Goal: Task Accomplishment & Management: Manage account settings

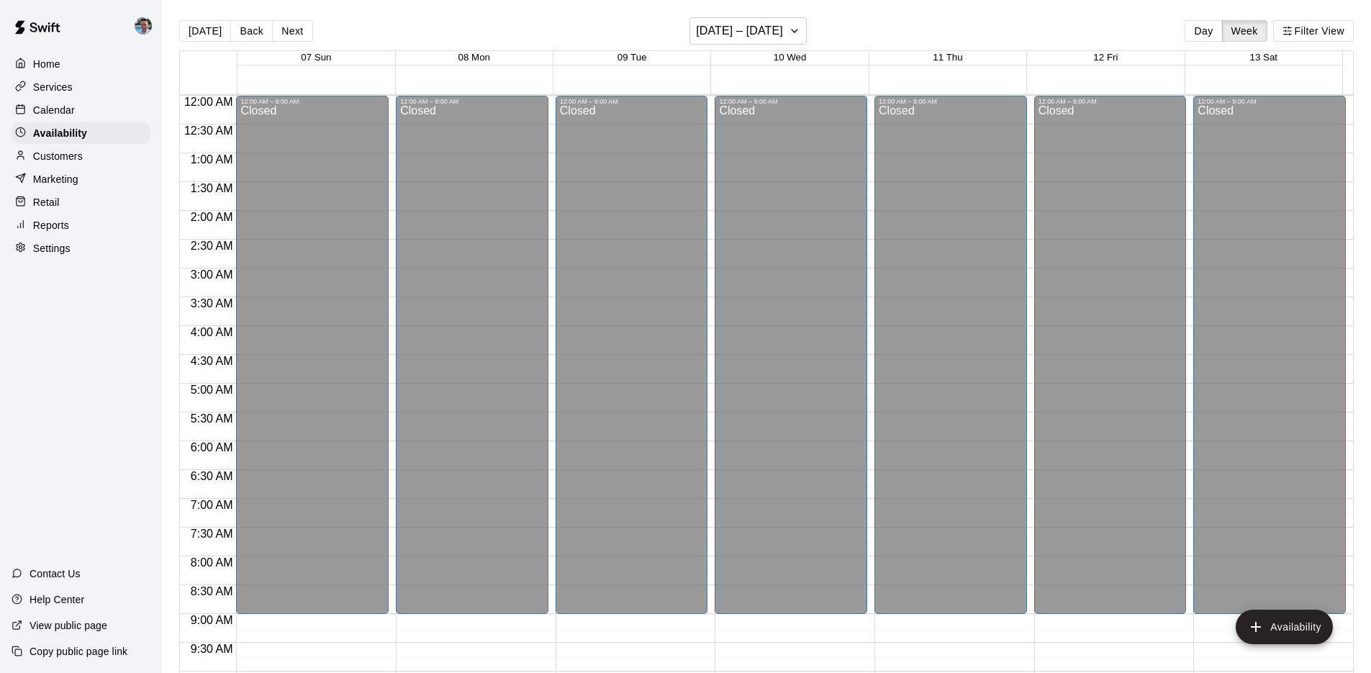
scroll to position [757, 0]
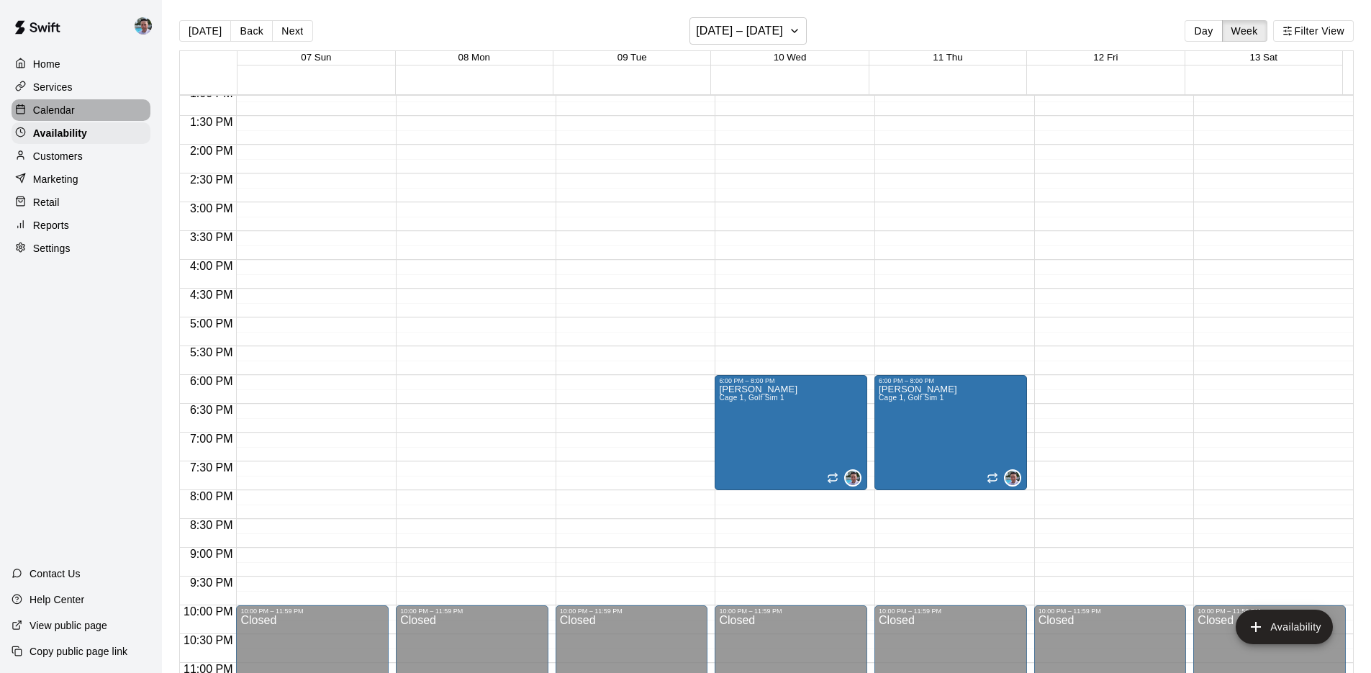
click at [62, 105] on p "Calendar" at bounding box center [54, 110] width 42 height 14
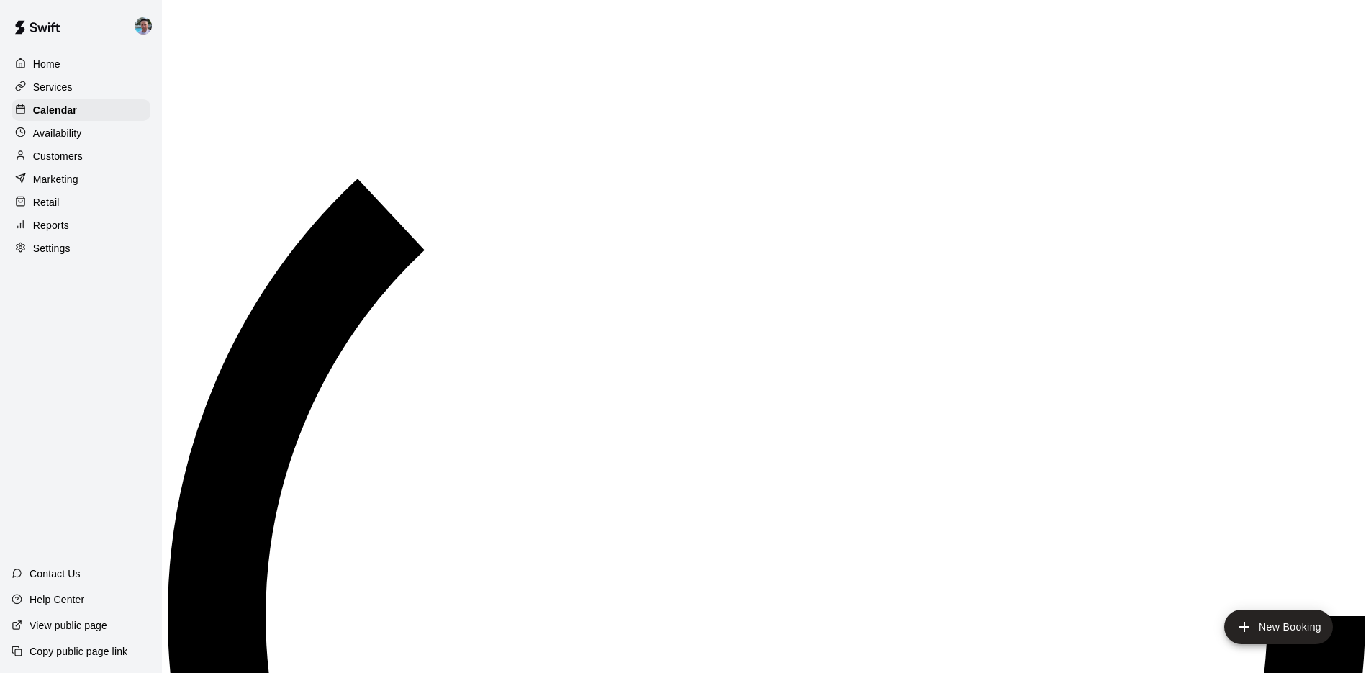
scroll to position [745, 0]
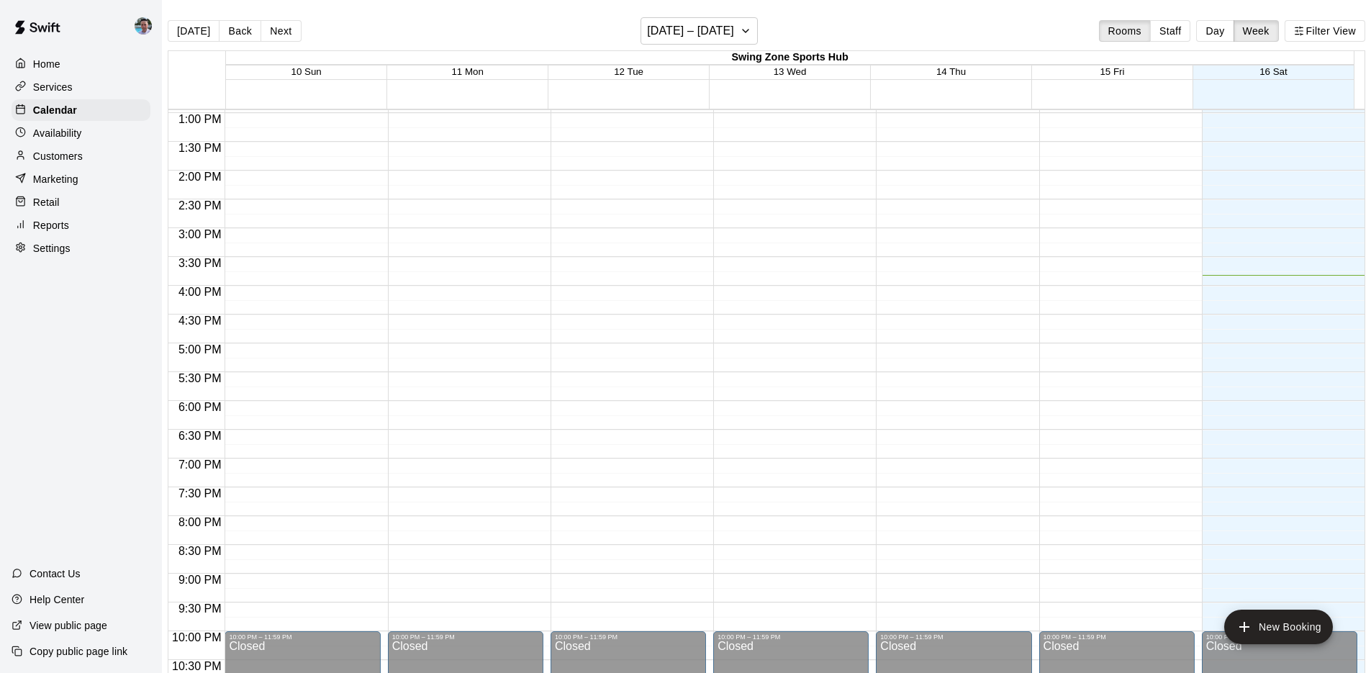
click at [104, 181] on div "Marketing" at bounding box center [81, 179] width 139 height 22
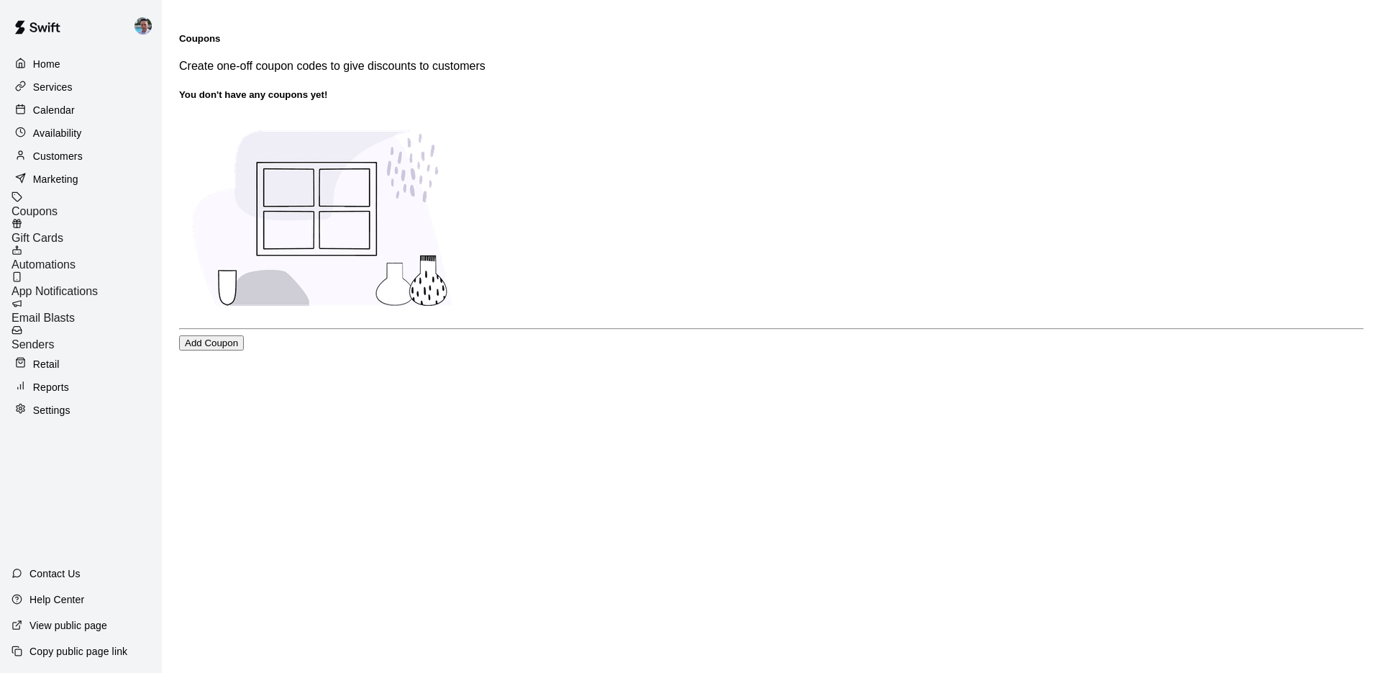
click at [84, 84] on div "Services" at bounding box center [81, 87] width 139 height 22
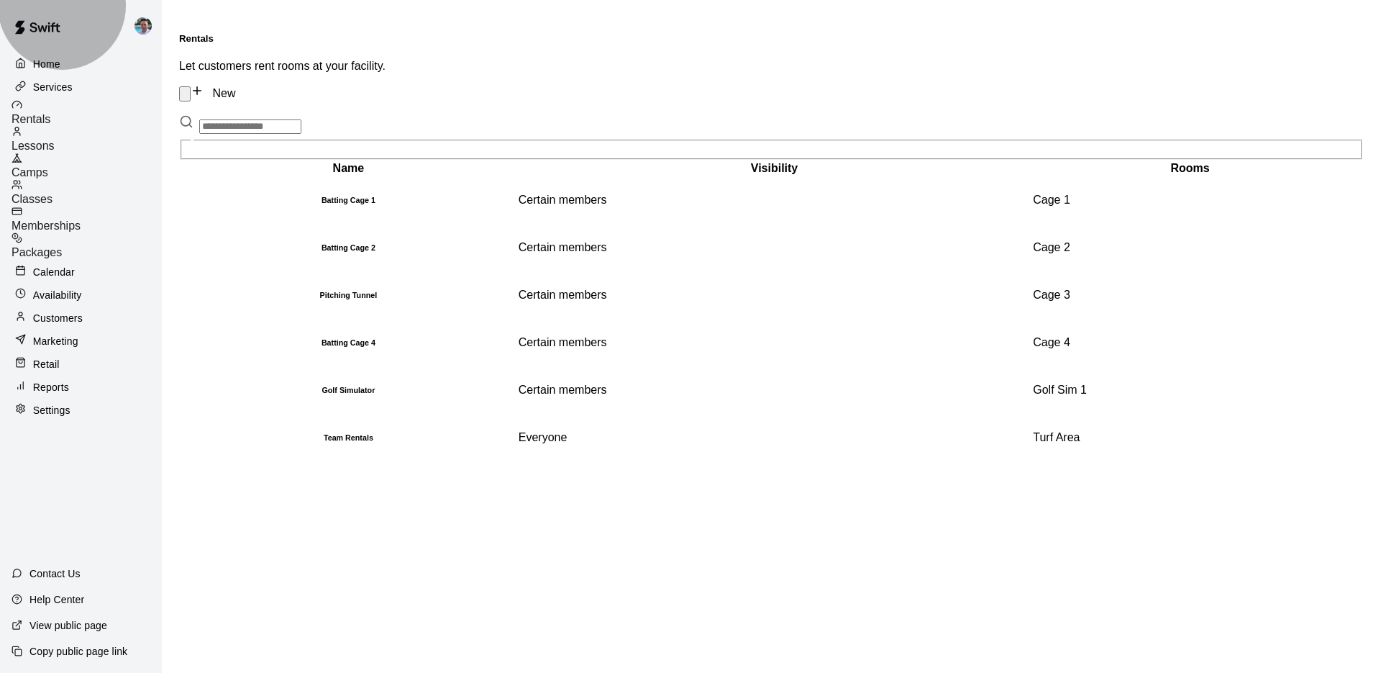
click at [81, 219] on span "Memberships" at bounding box center [46, 225] width 69 height 12
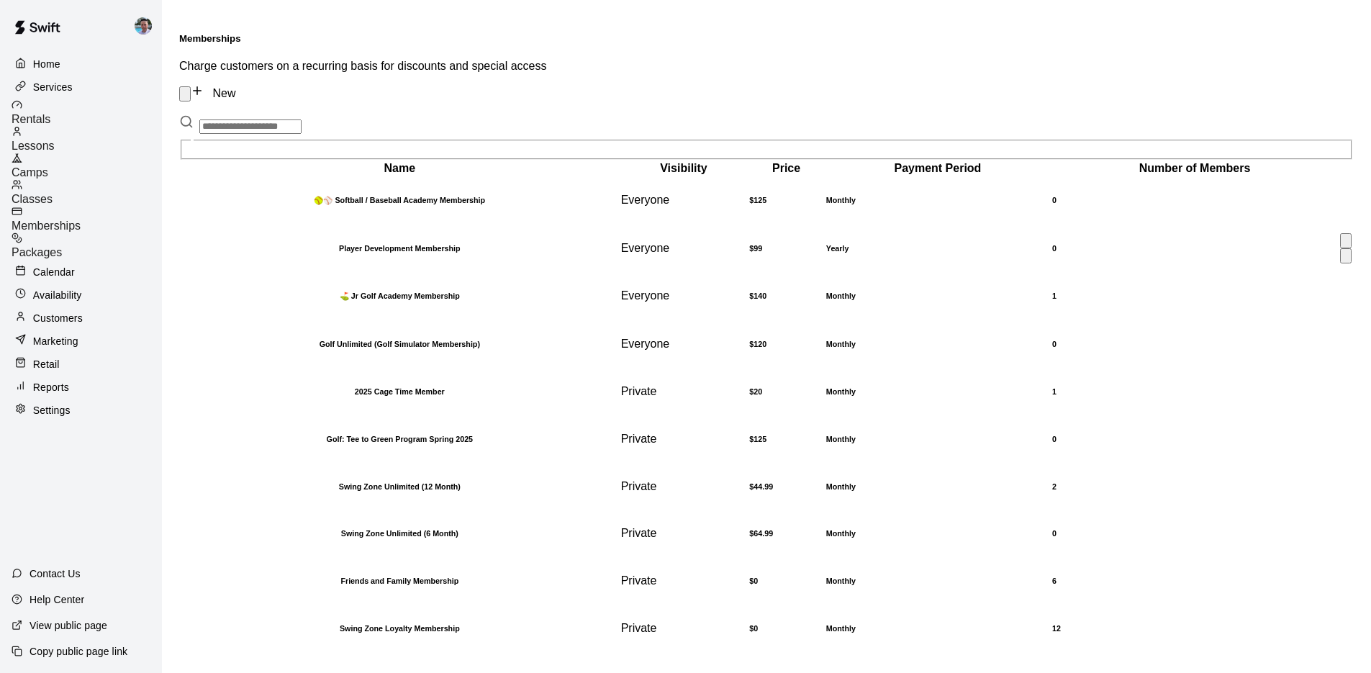
click at [1345, 259] on icon "move item down" at bounding box center [1345, 259] width 0 height 0
click at [1348, 312] on icon "move item down" at bounding box center [1354, 316] width 12 height 12
click at [1052, 244] on h6 "1" at bounding box center [1194, 248] width 285 height 9
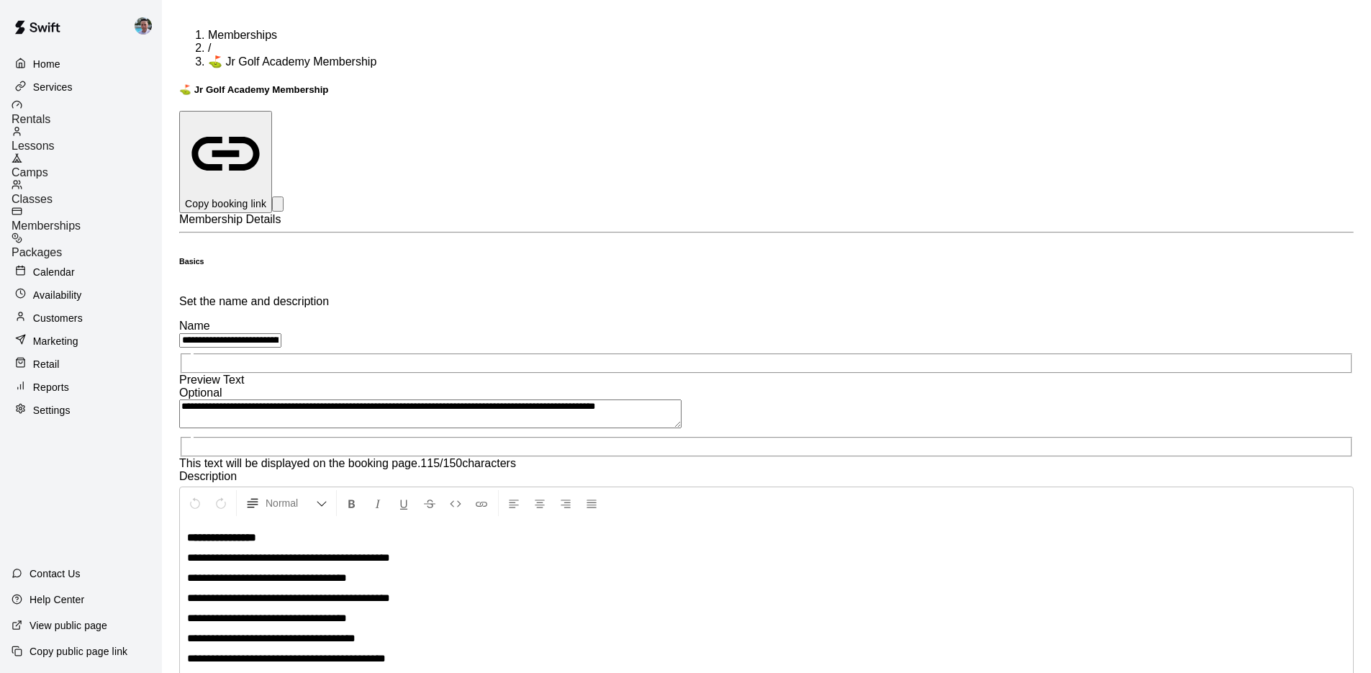
click at [57, 68] on p "Home" at bounding box center [46, 64] width 27 height 14
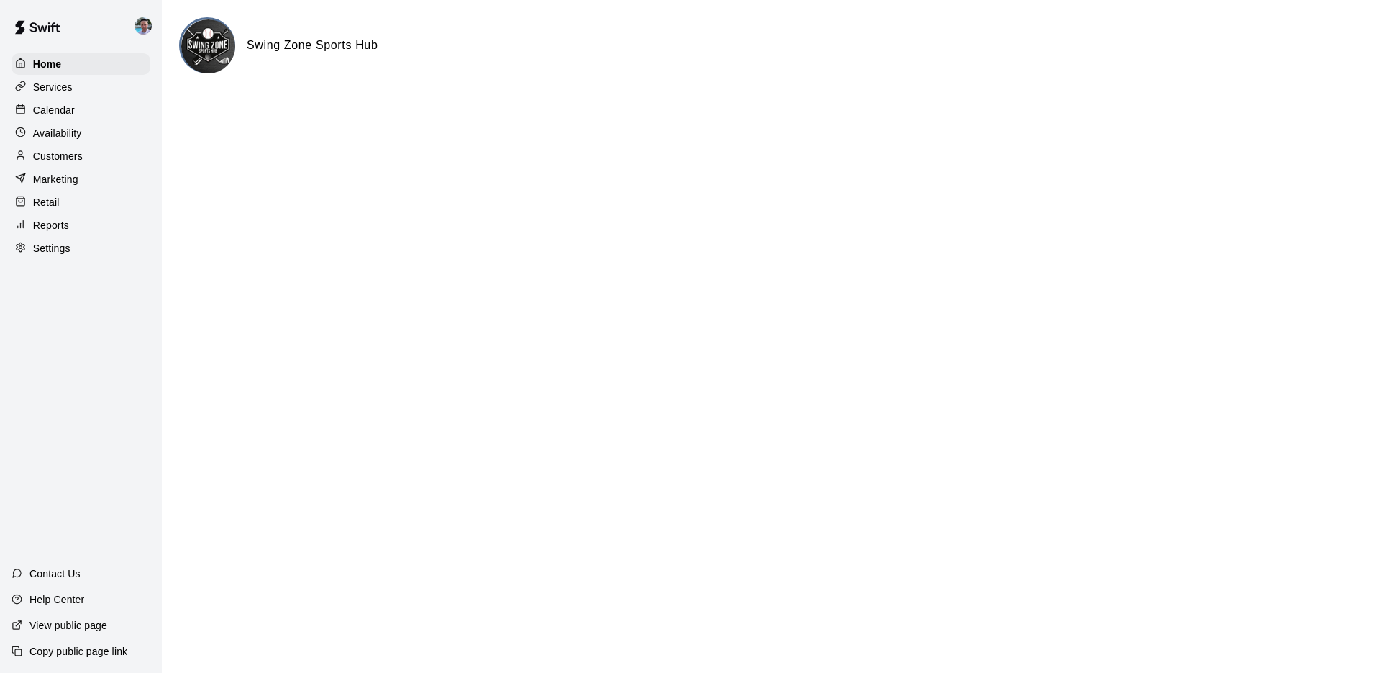
click at [97, 94] on div "Services" at bounding box center [81, 87] width 139 height 22
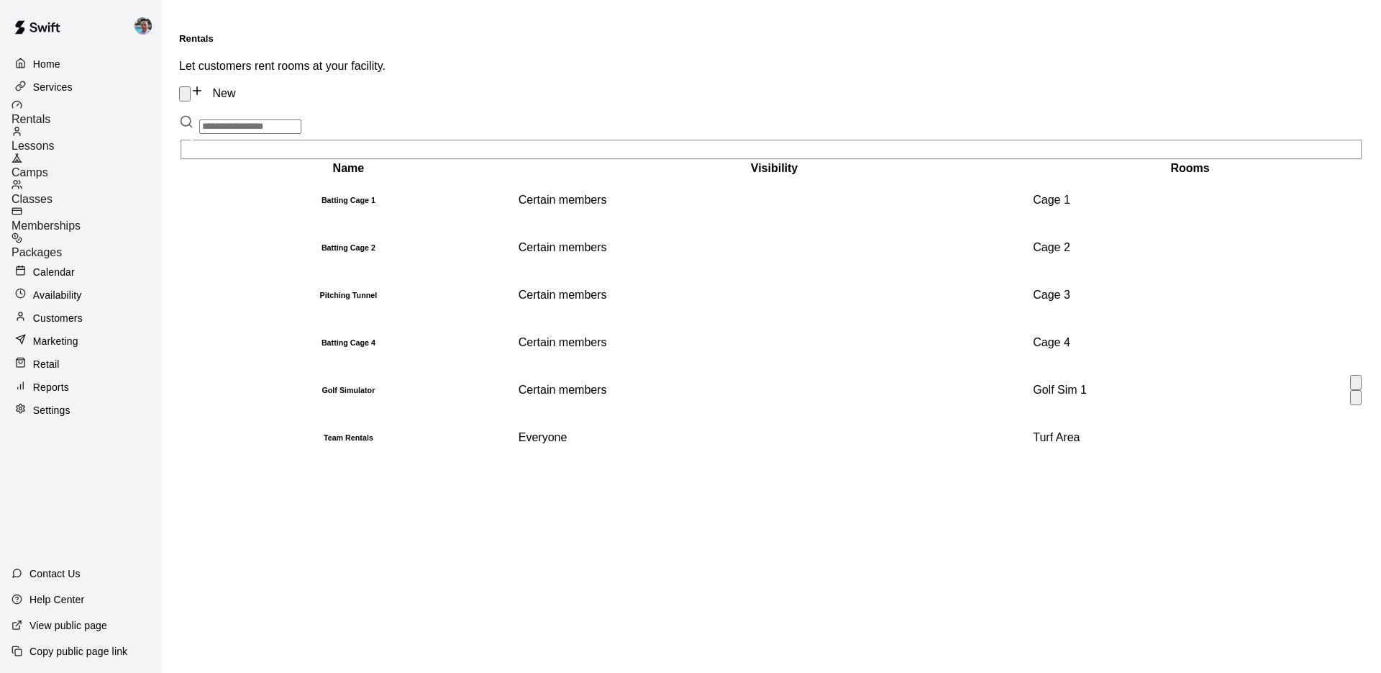
click at [403, 394] on h6 "Golf Simulator" at bounding box center [348, 390] width 335 height 9
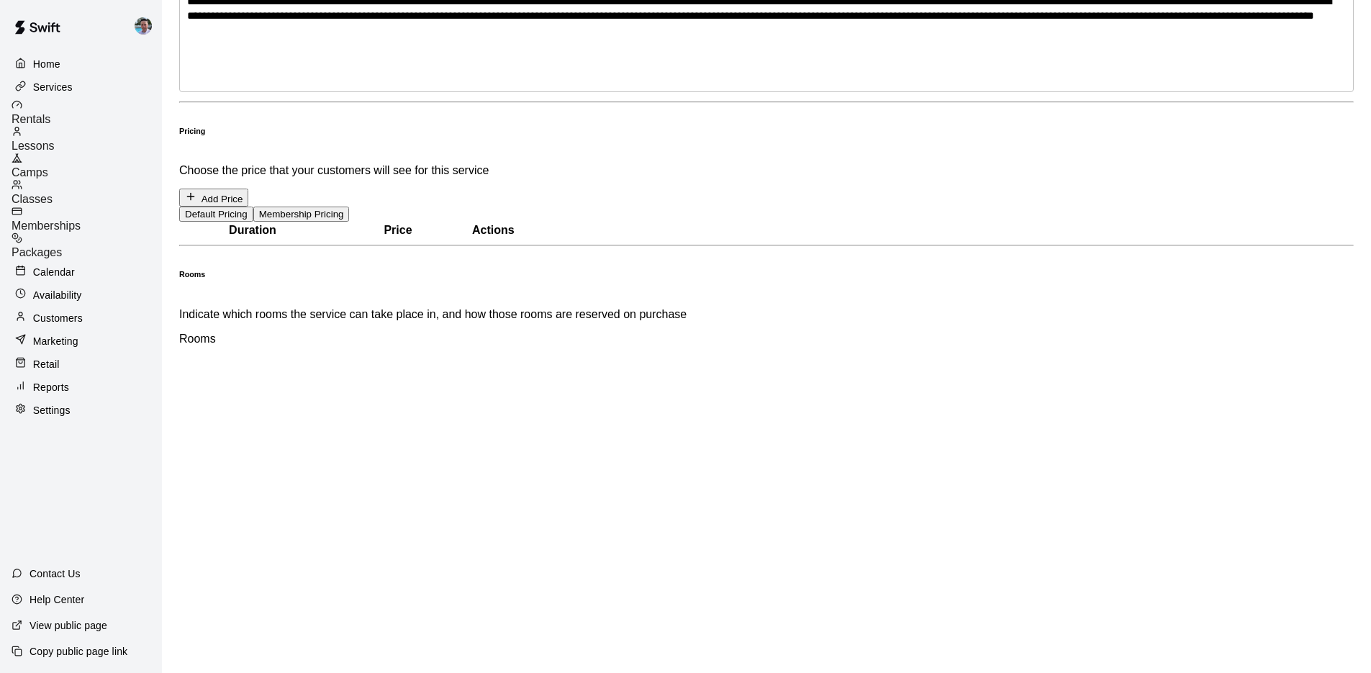
scroll to position [589, 0]
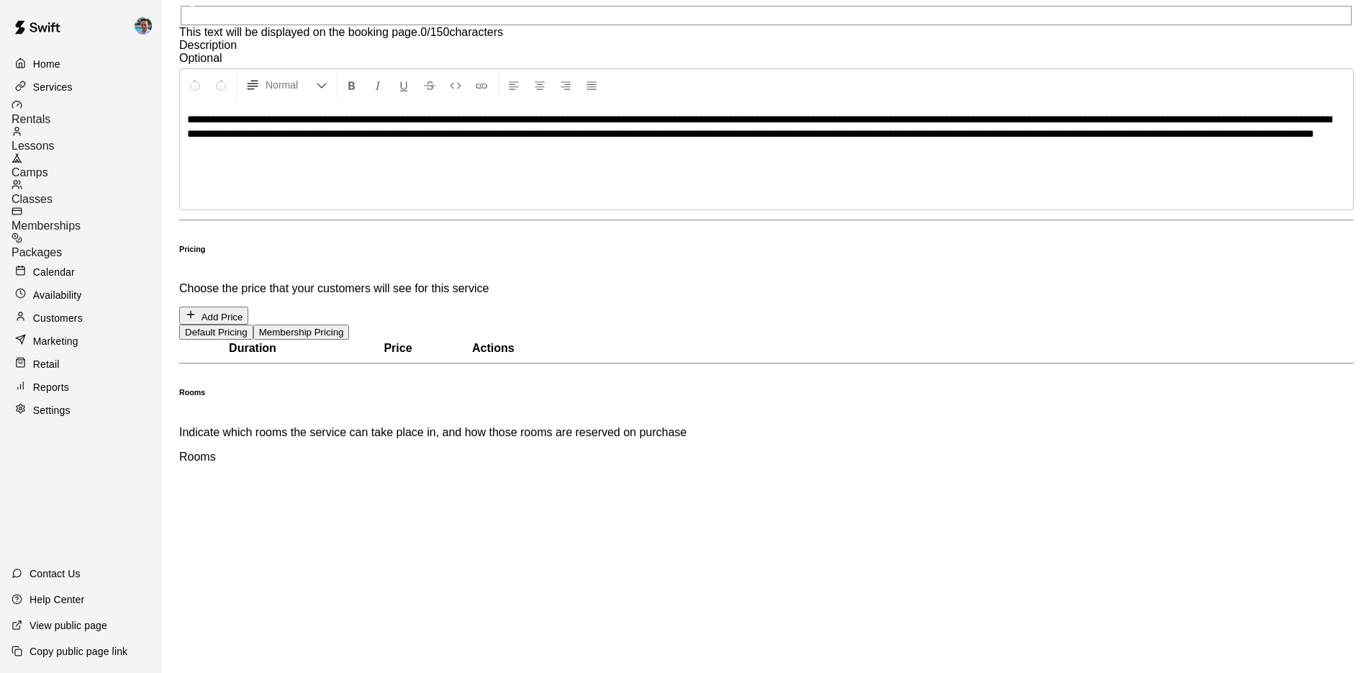
scroll to position [404, 0]
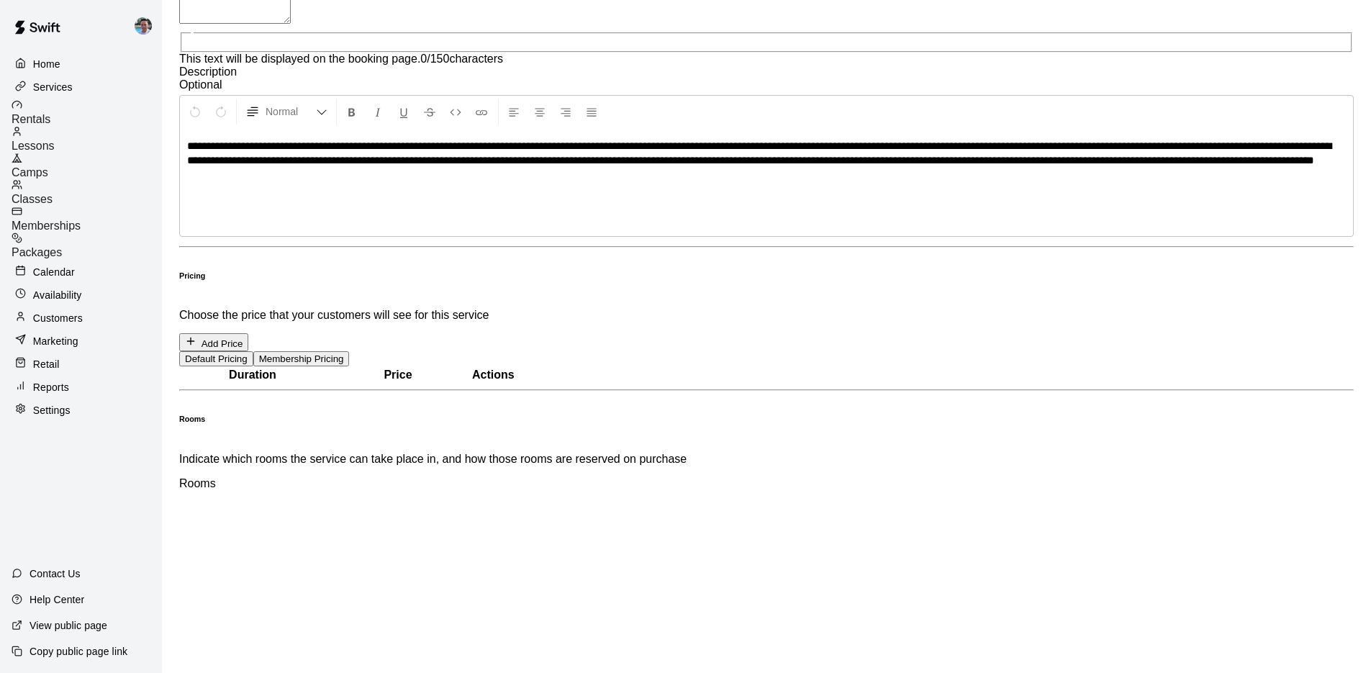
click at [350, 351] on button "Membership Pricing" at bounding box center [301, 358] width 96 height 15
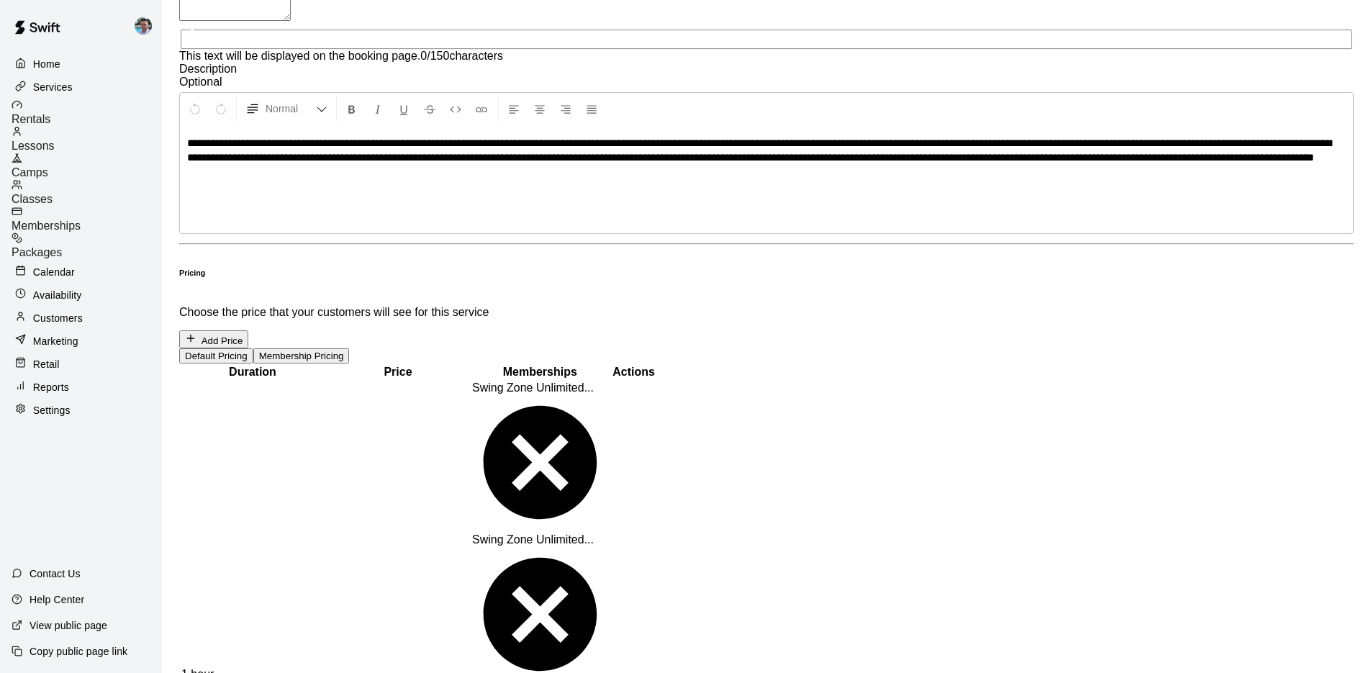
scroll to position [471, 0]
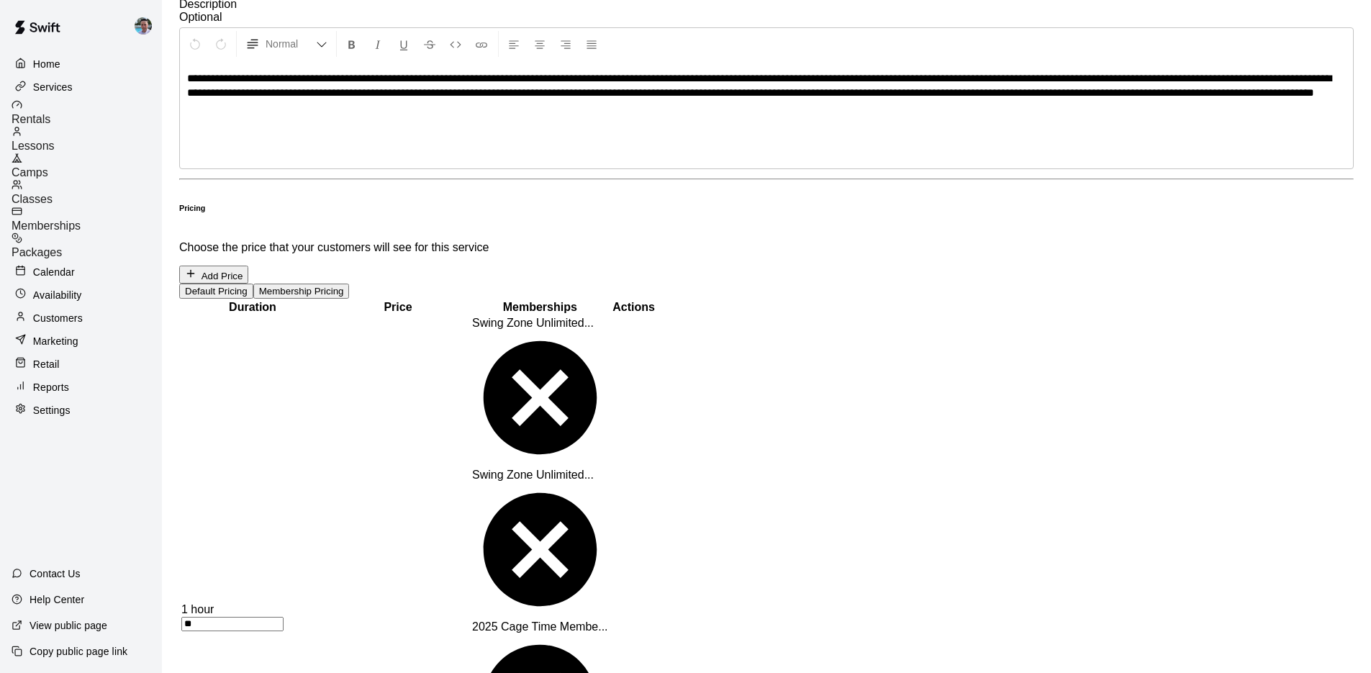
type input "**"
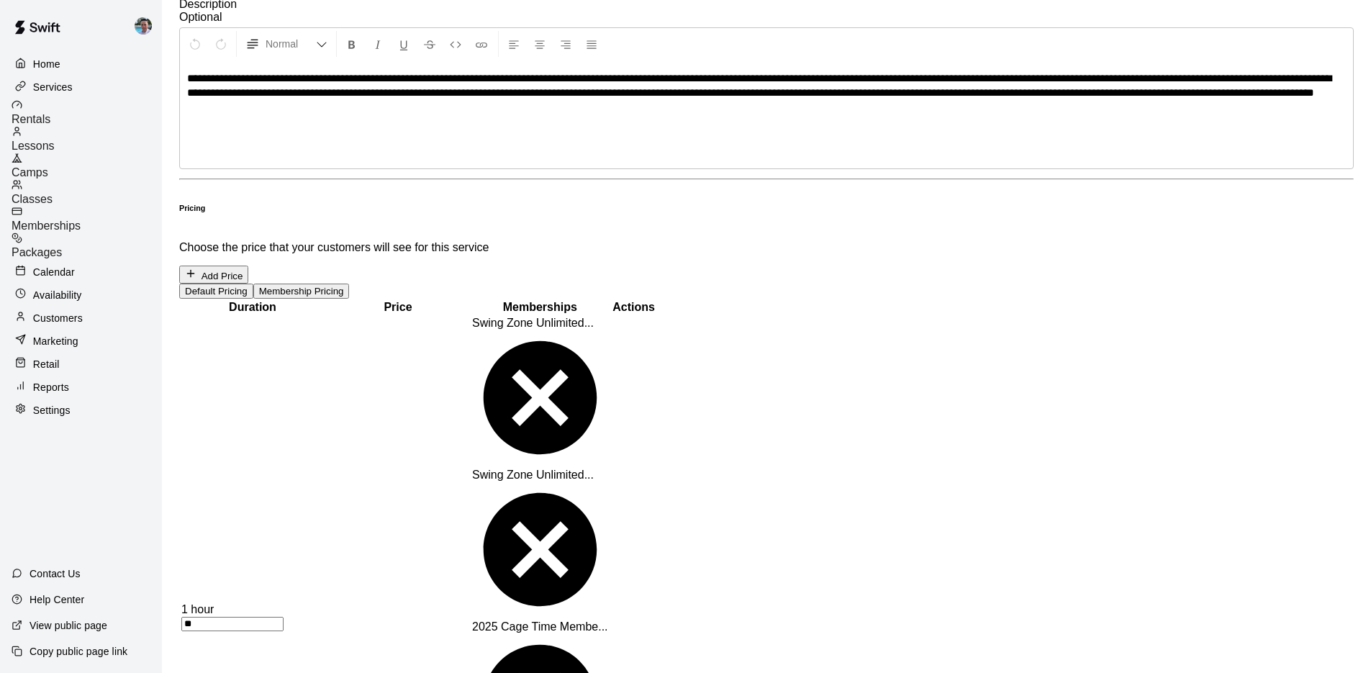
type input "**"
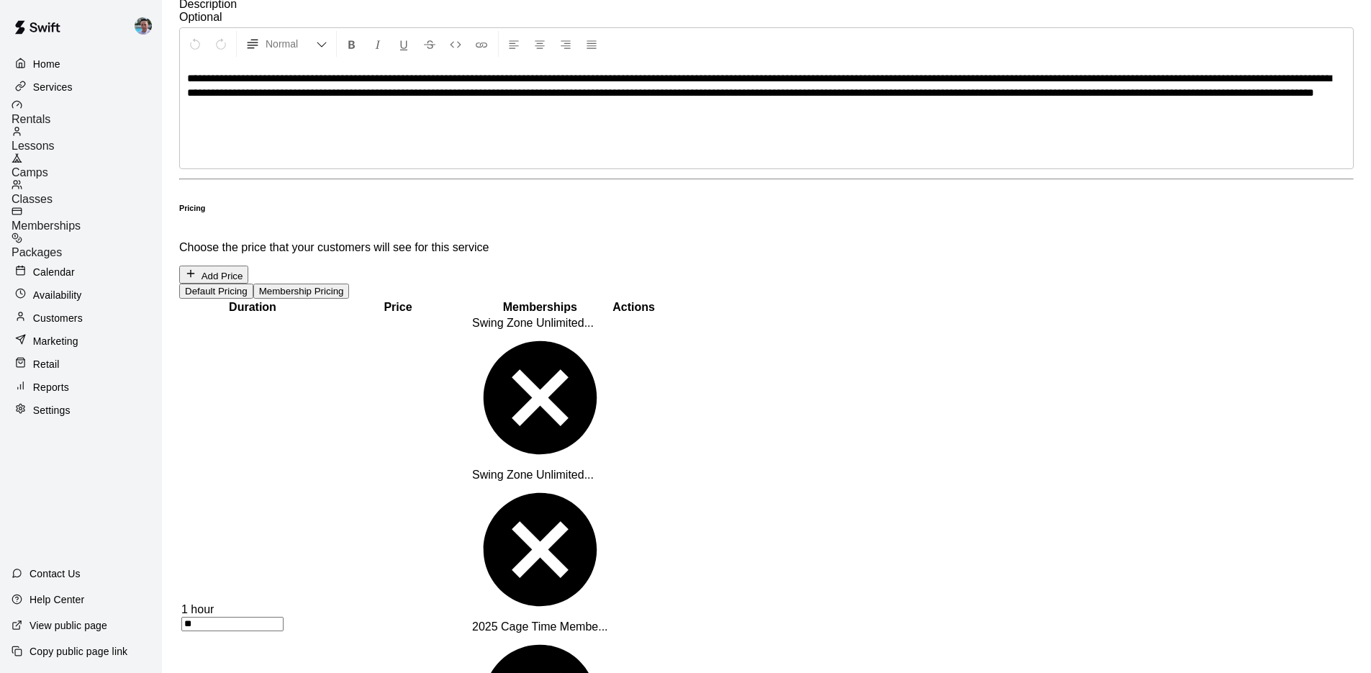
type input "**"
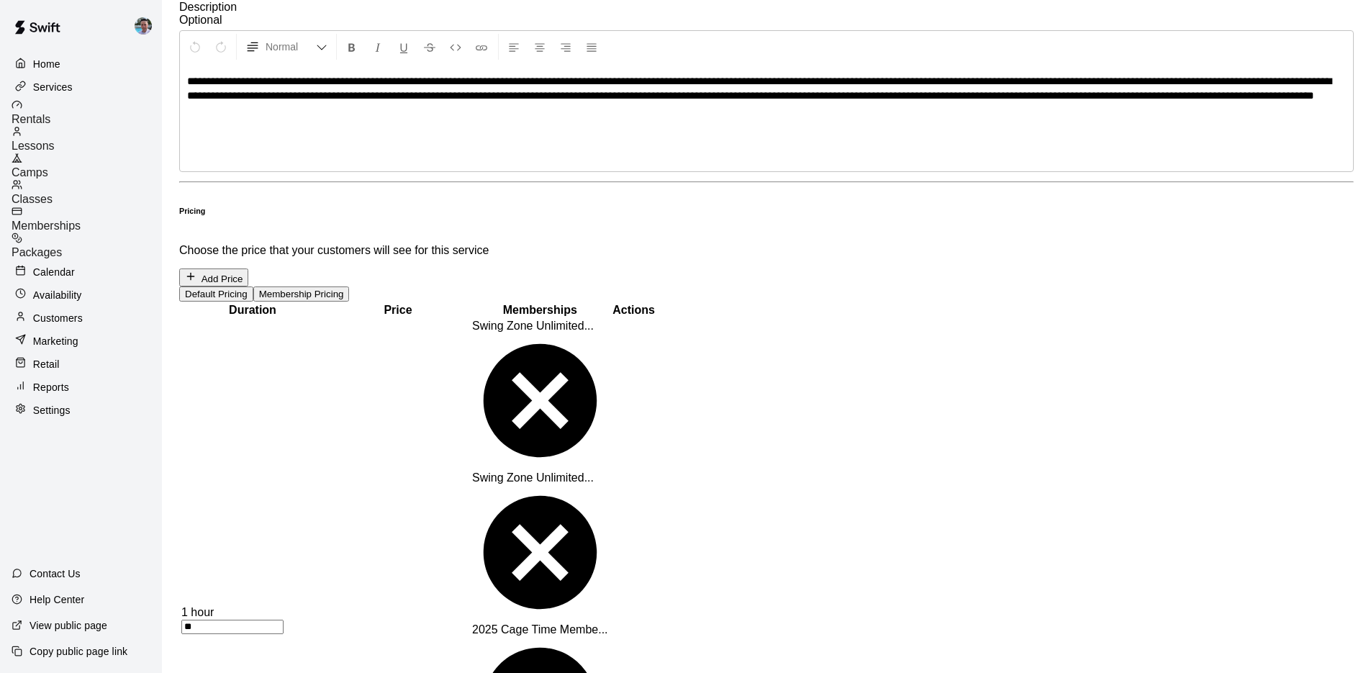
scroll to position [455, 0]
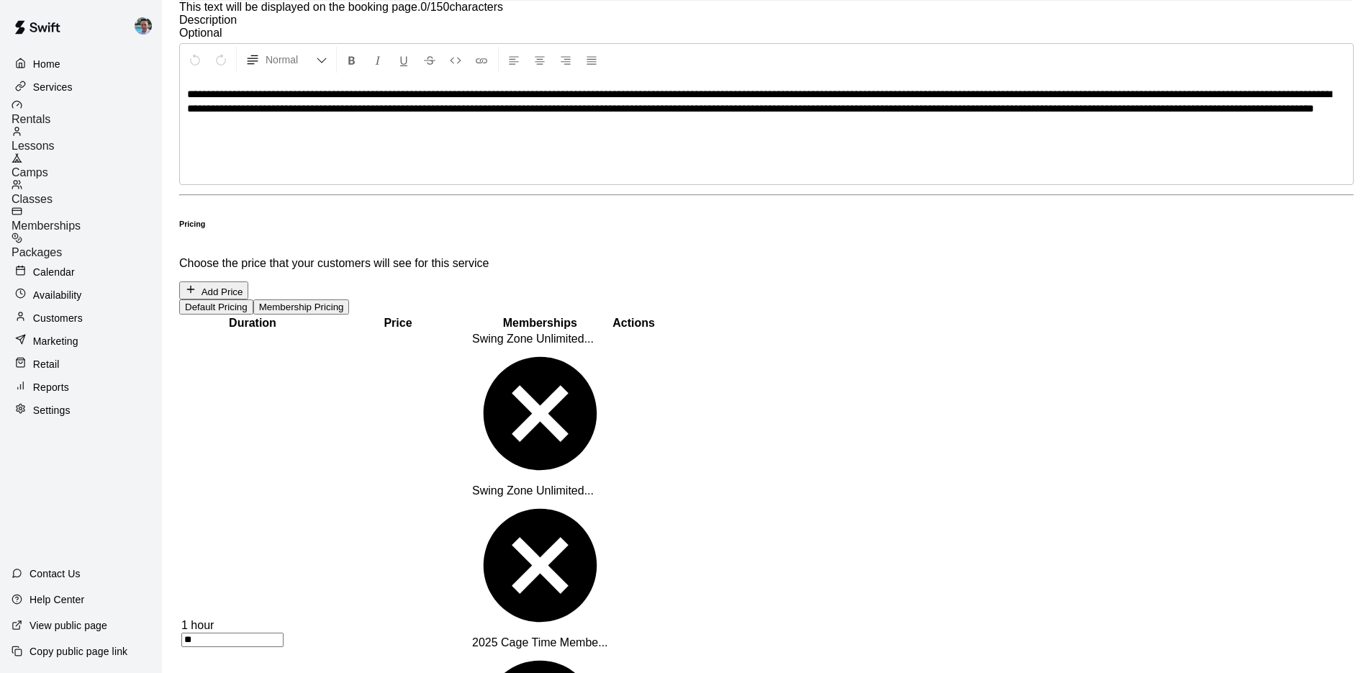
click at [608, 345] on icon at bounding box center [540, 413] width 136 height 136
click at [608, 332] on span "2025 Cage Time Membe..." at bounding box center [540, 338] width 136 height 12
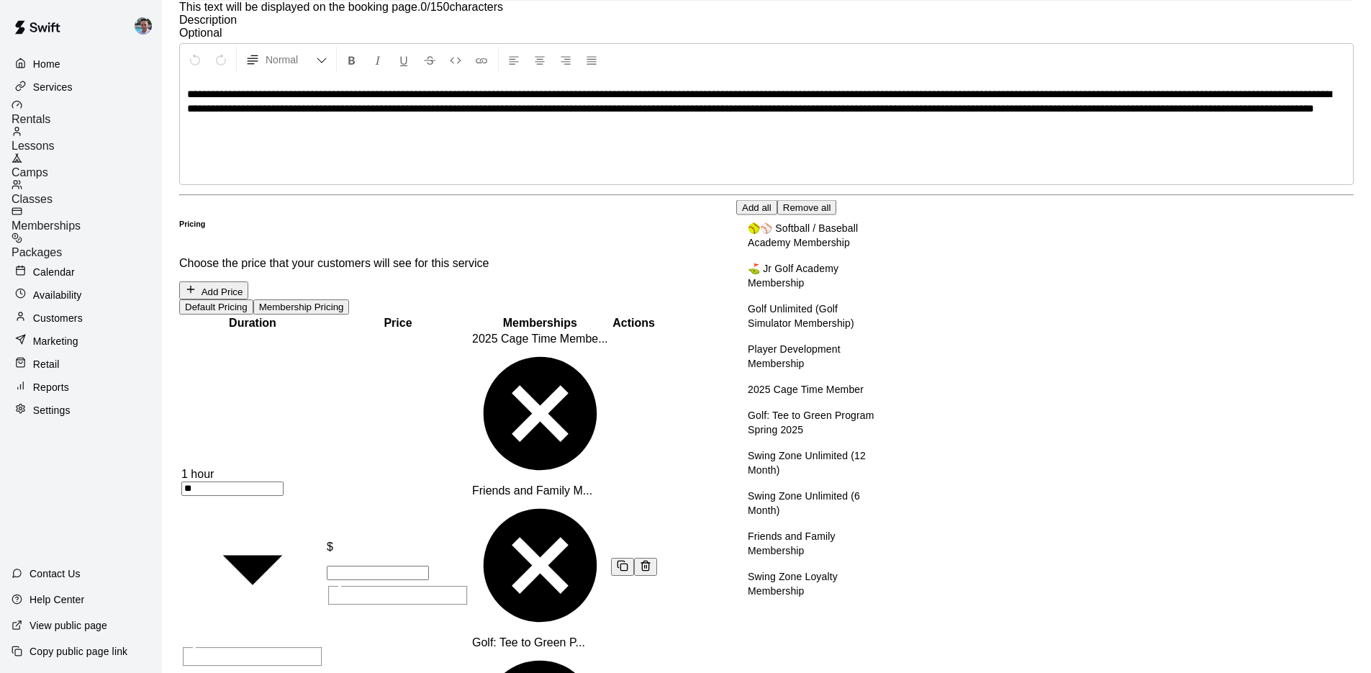
click at [608, 345] on icon at bounding box center [540, 413] width 136 height 136
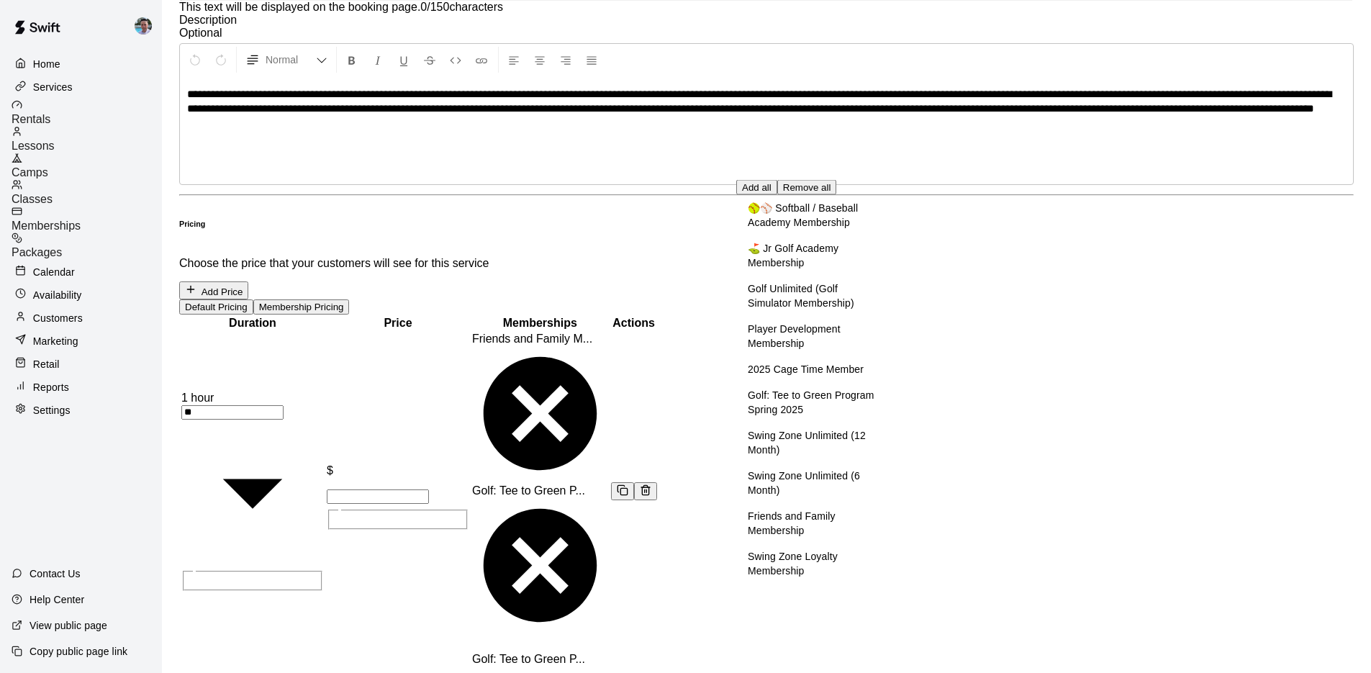
click at [608, 345] on icon at bounding box center [540, 413] width 136 height 136
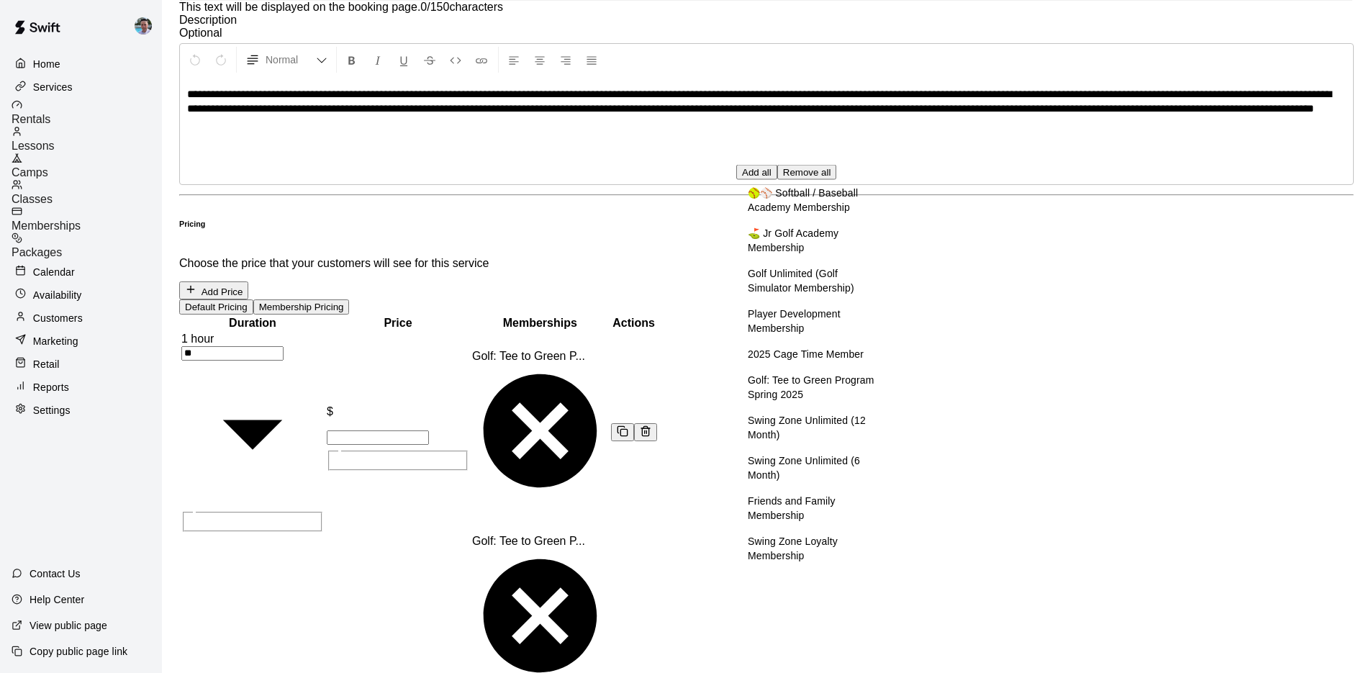
click at [596, 374] on icon at bounding box center [539, 430] width 113 height 113
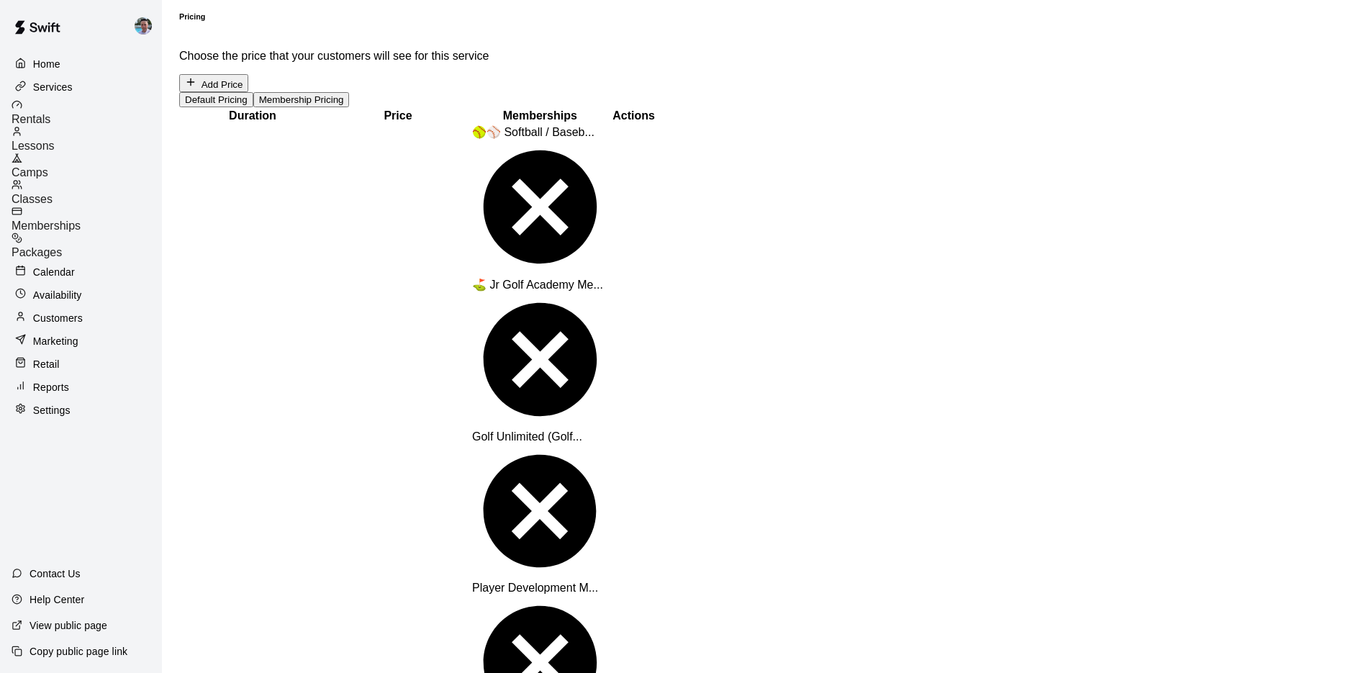
scroll to position [793, 0]
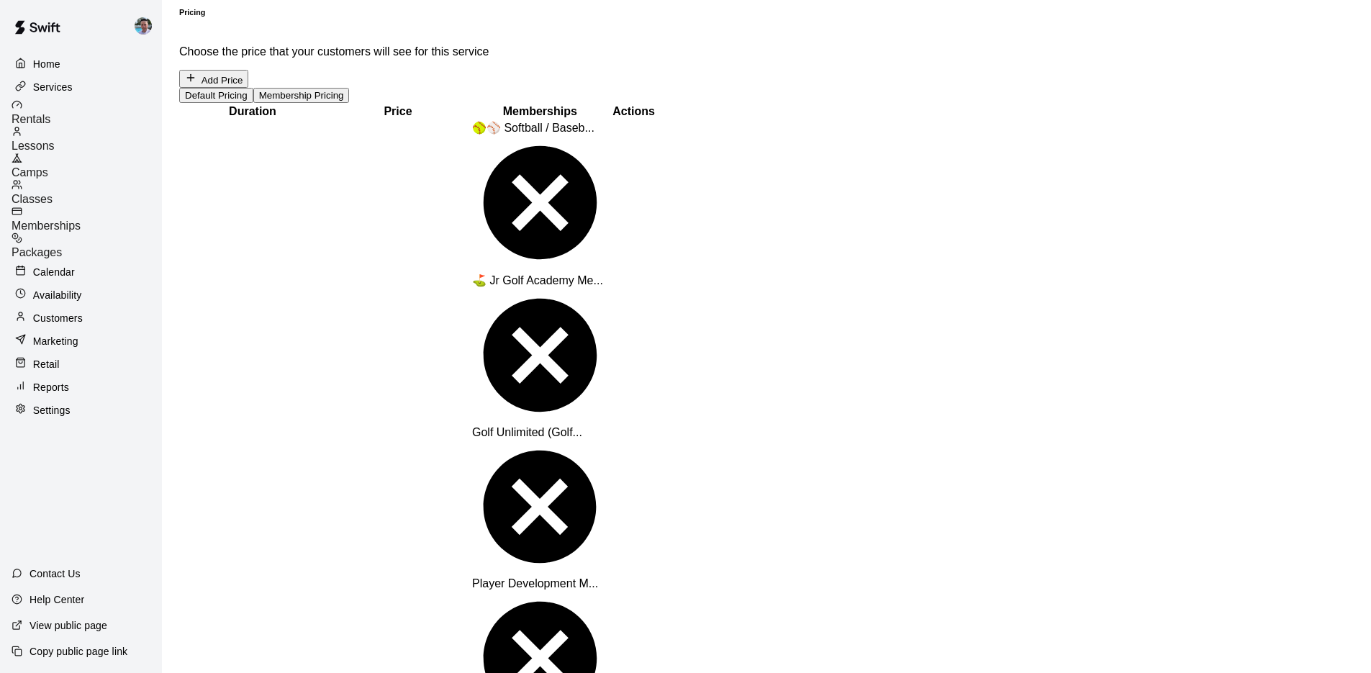
scroll to position [549, 0]
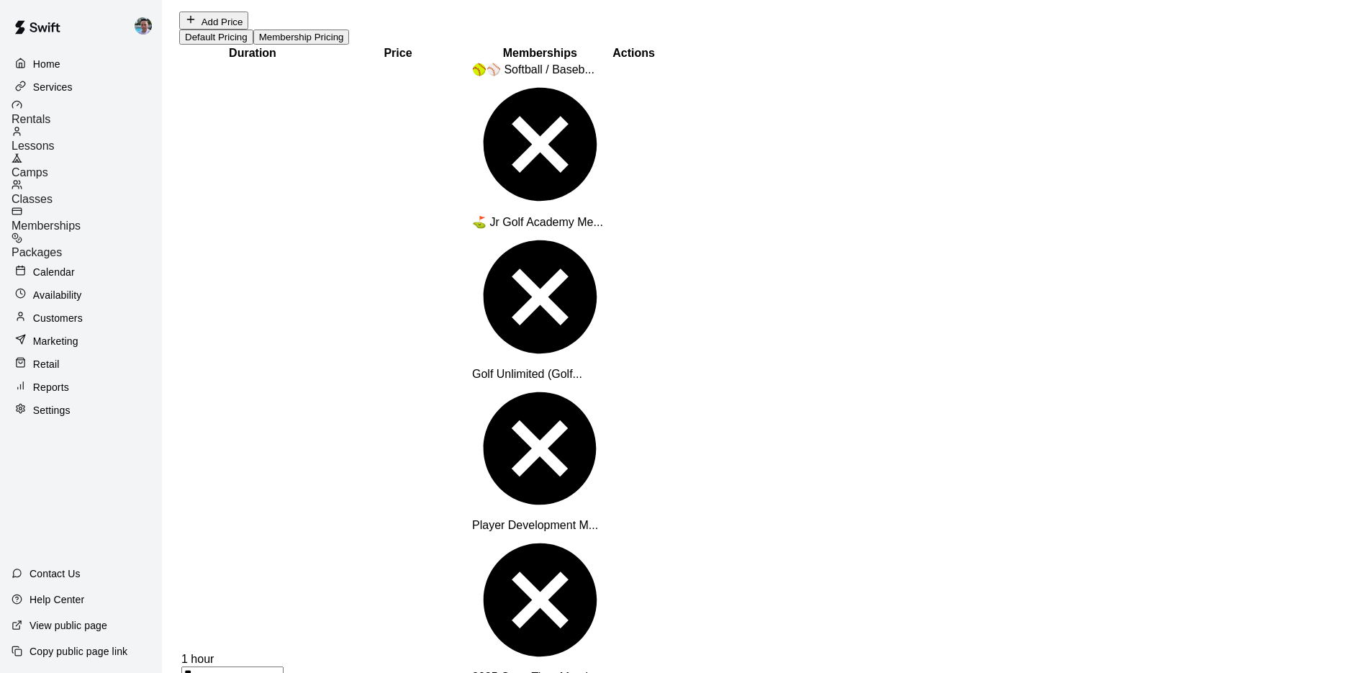
scroll to position [750, 0]
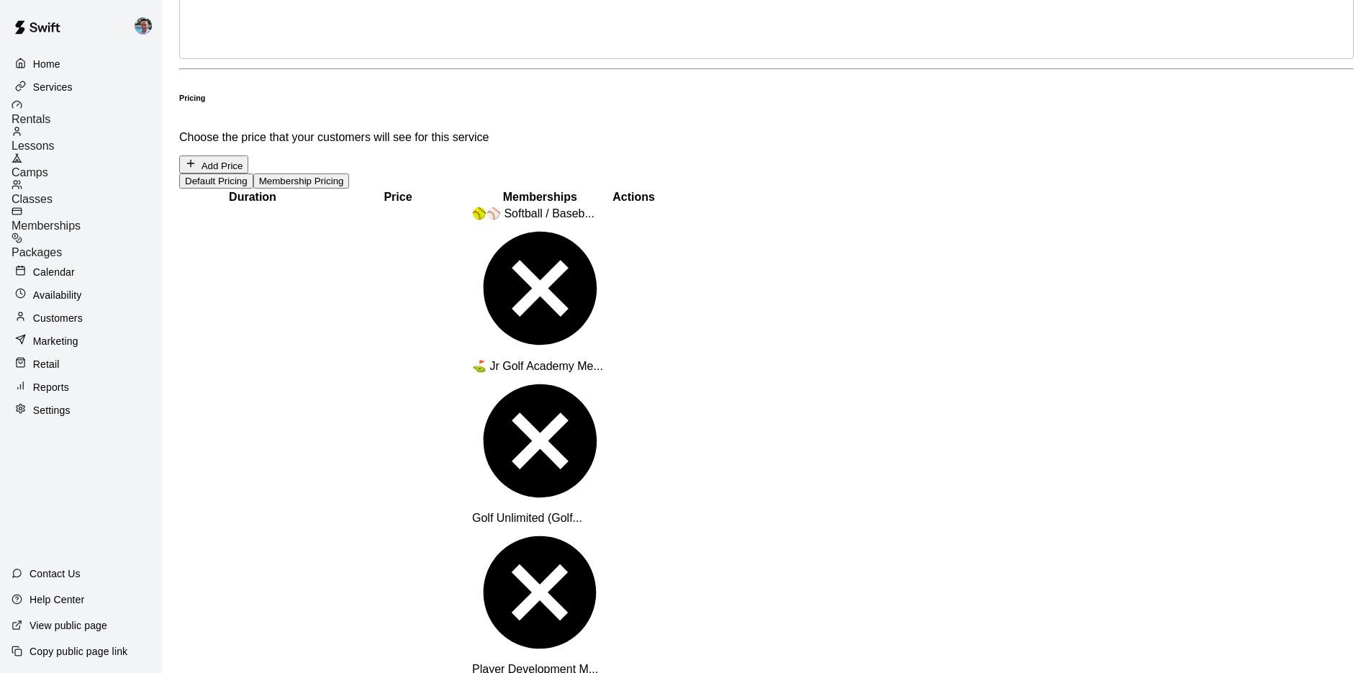
scroll to position [458, 0]
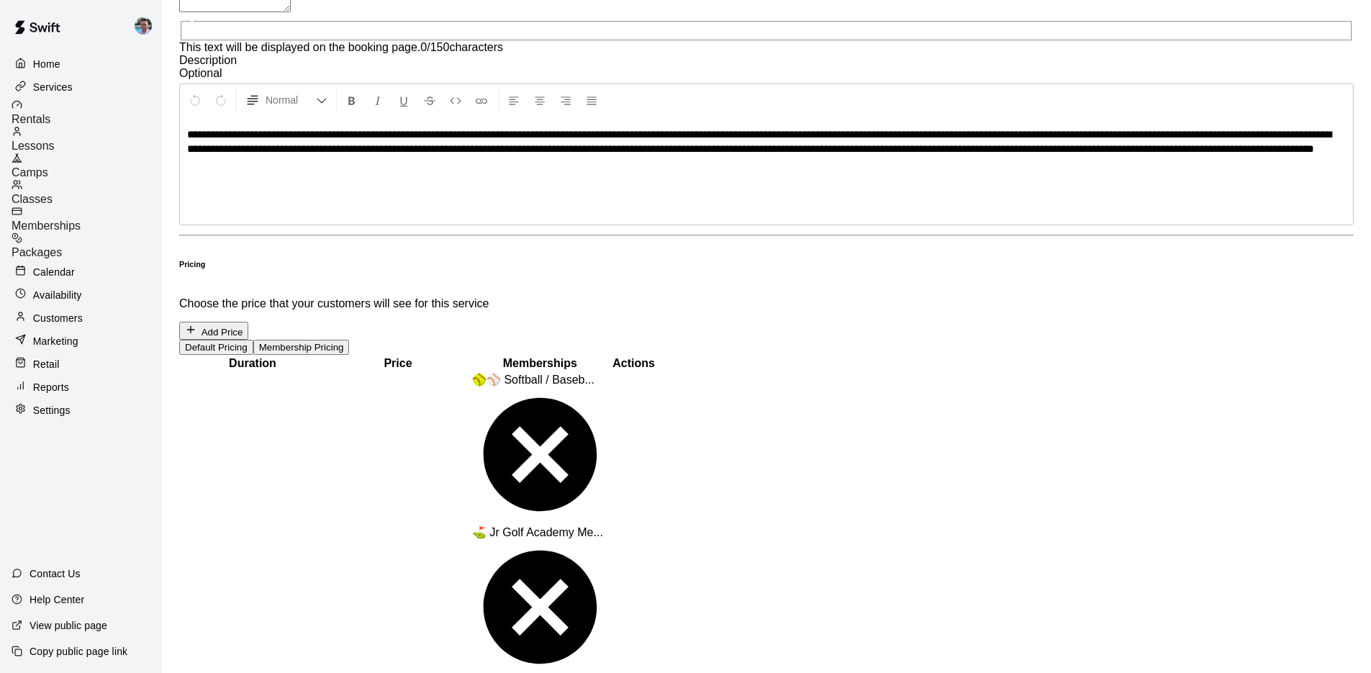
scroll to position [432, 0]
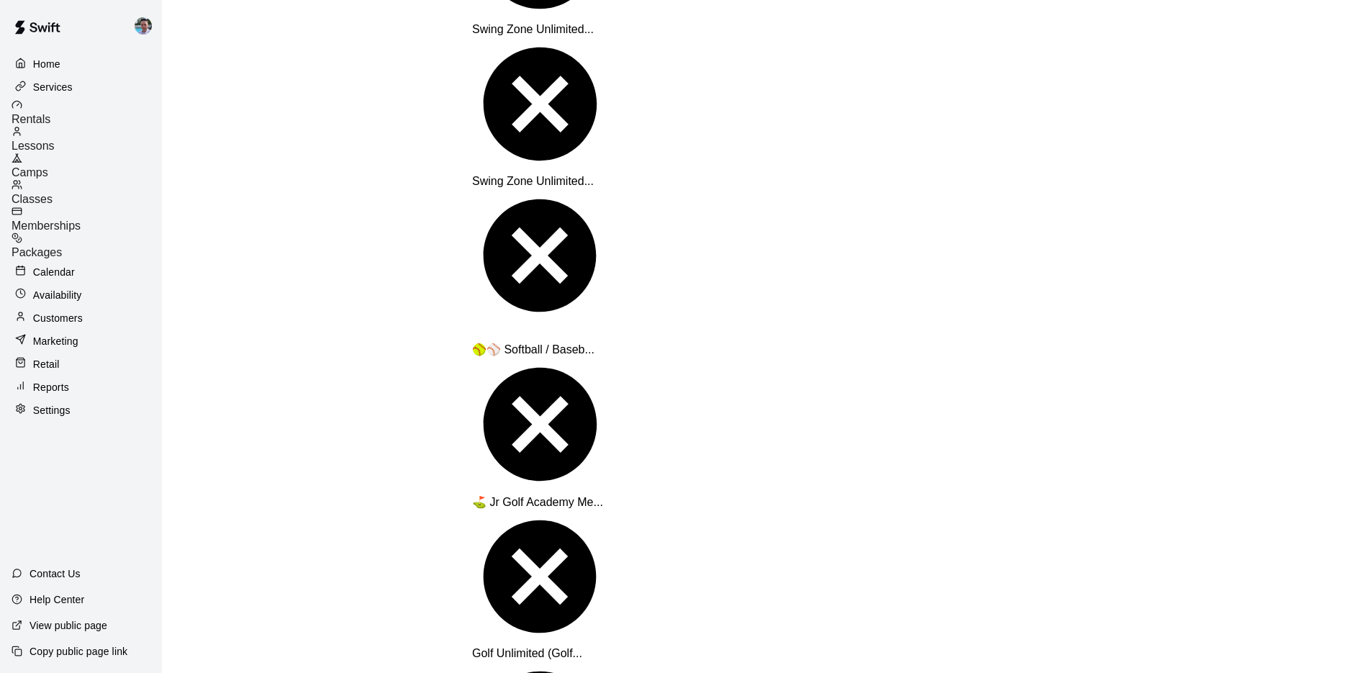
scroll to position [1542, 0]
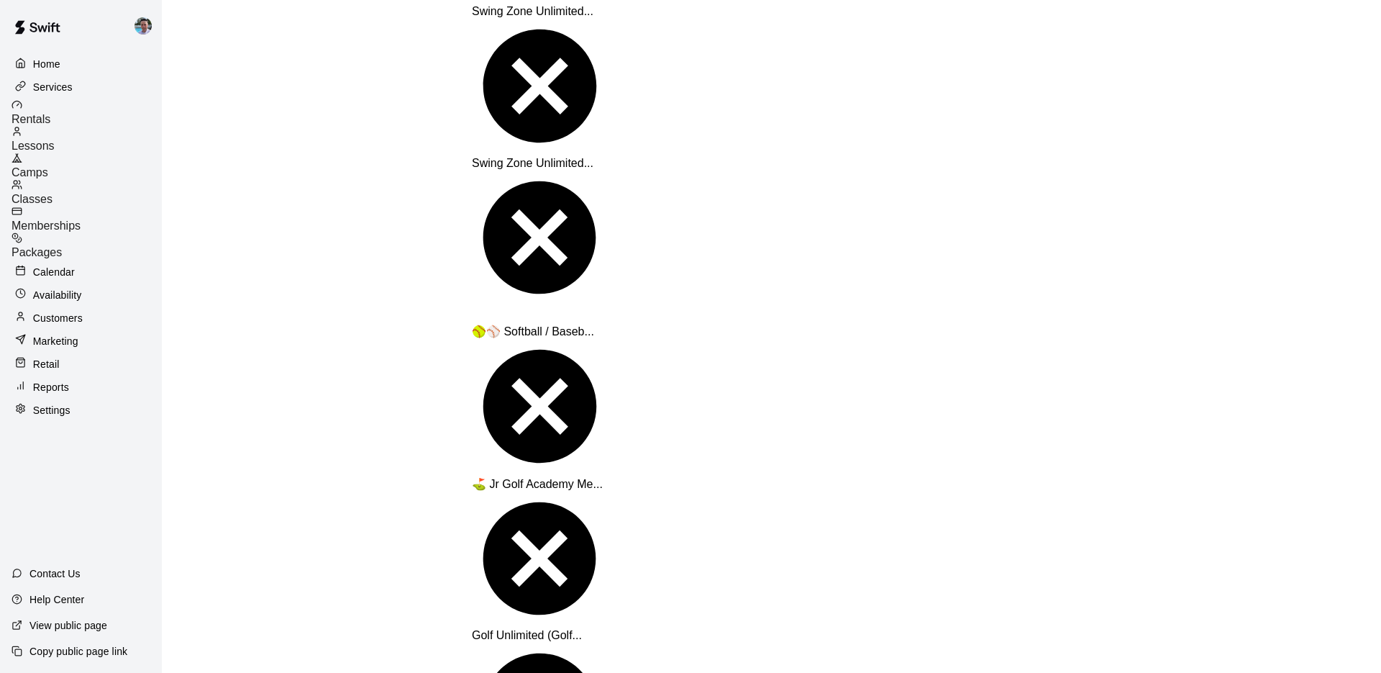
type input "***"
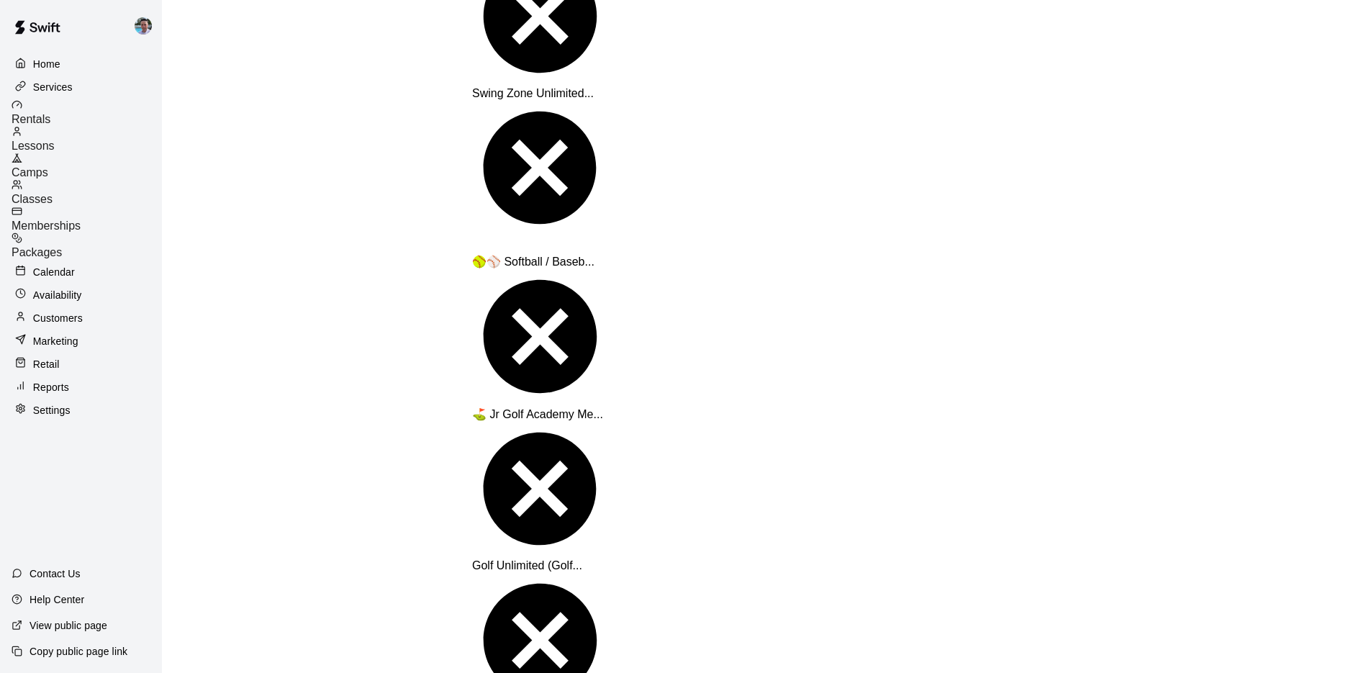
scroll to position [1648, 0]
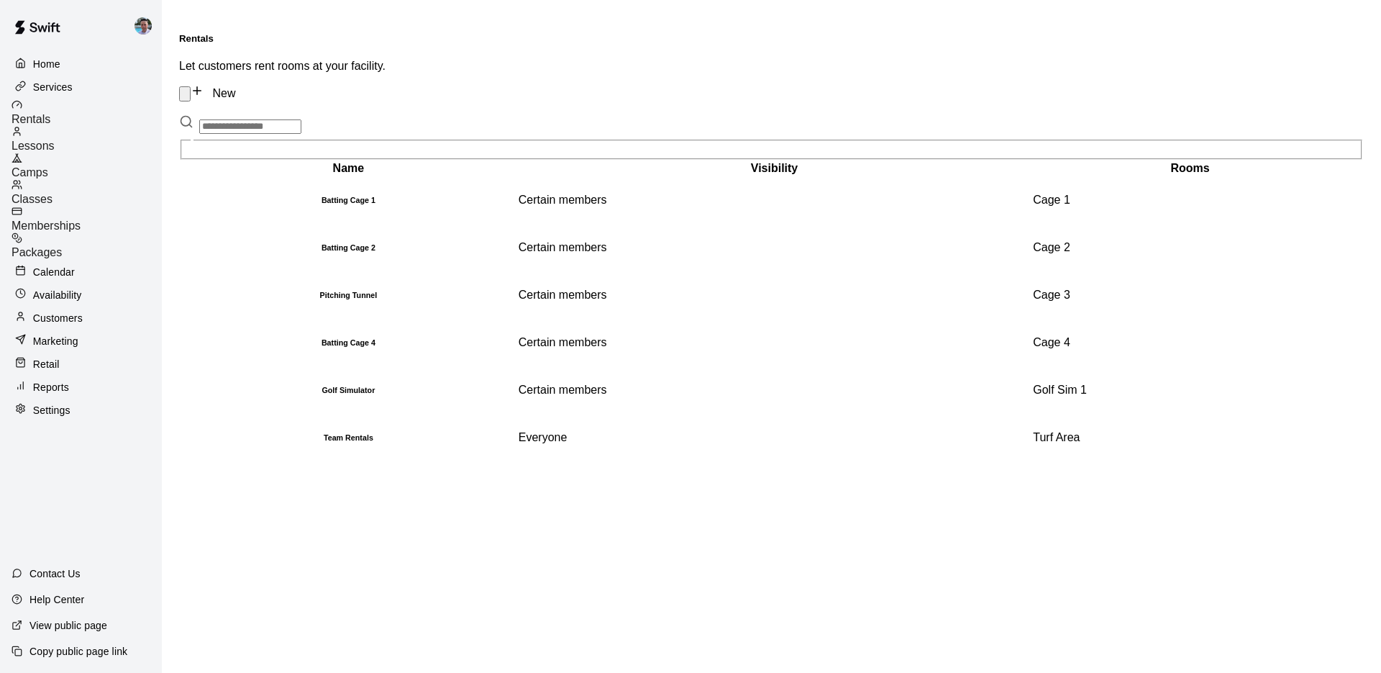
click at [111, 155] on div "Camps" at bounding box center [87, 166] width 150 height 27
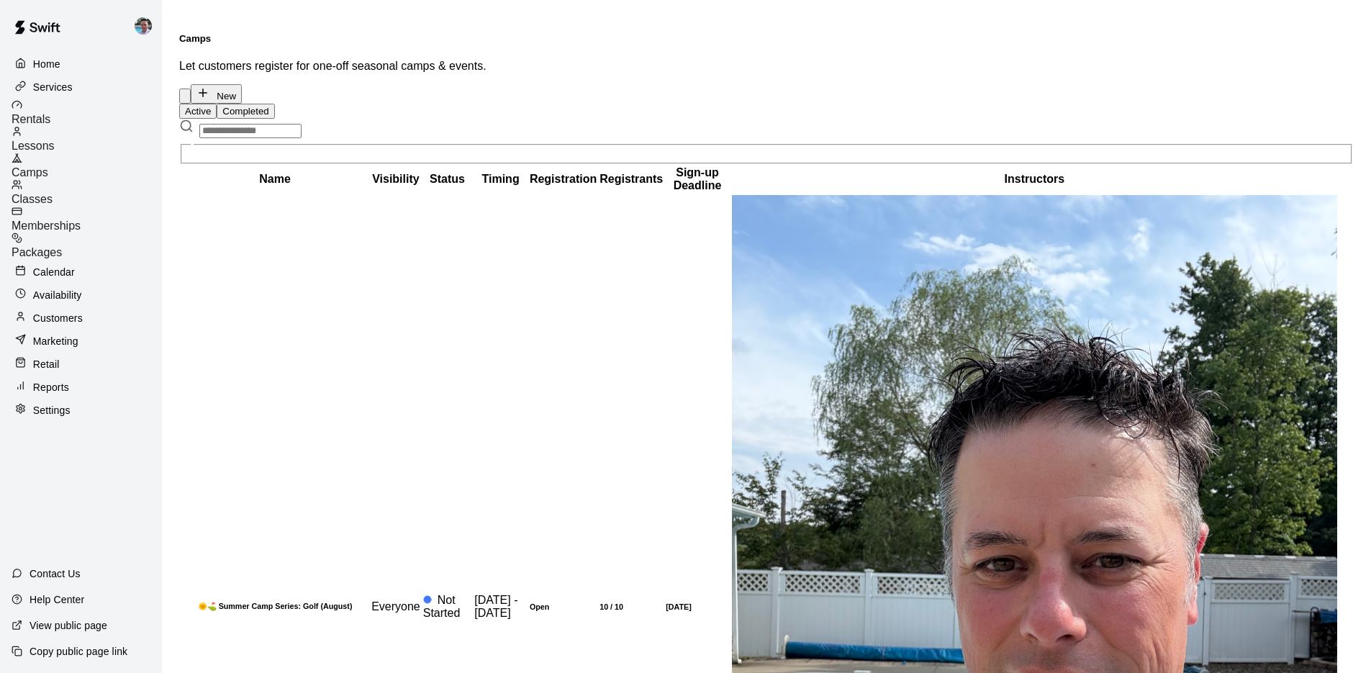
click at [51, 65] on p "Home" at bounding box center [46, 64] width 27 height 14
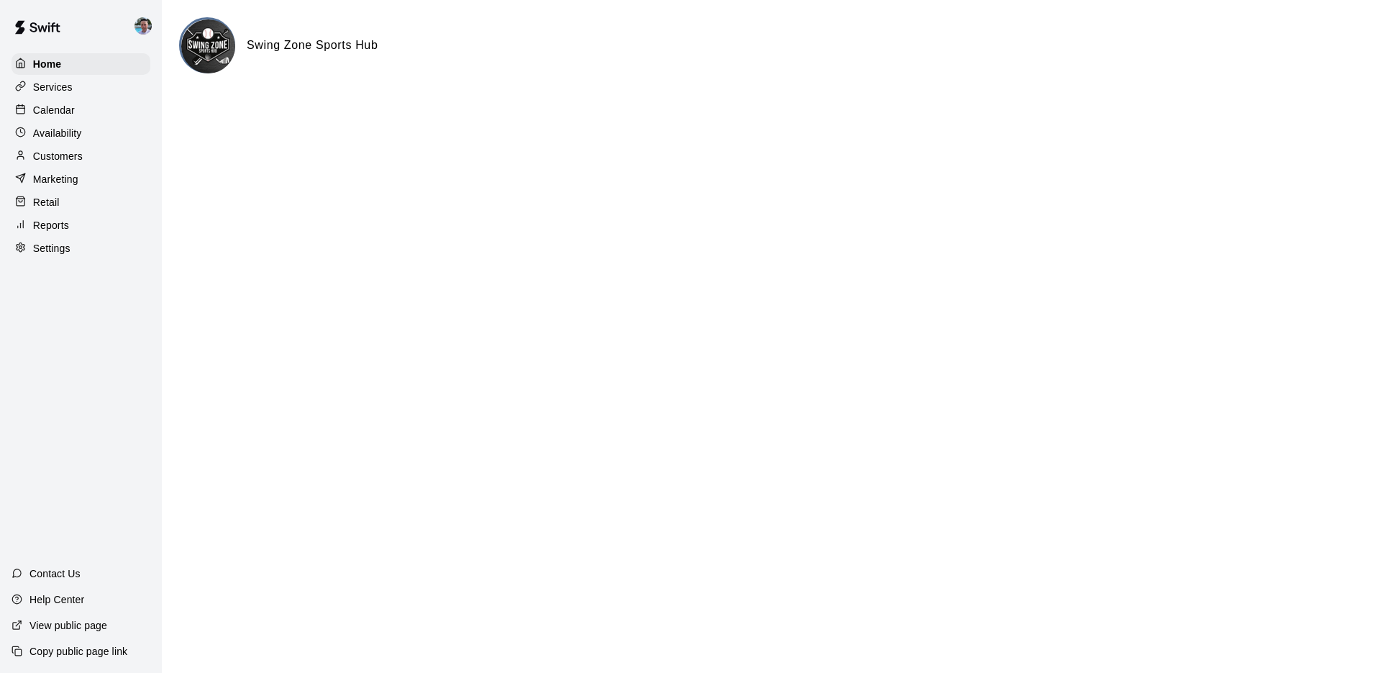
click at [88, 91] on div "Services" at bounding box center [81, 87] width 139 height 22
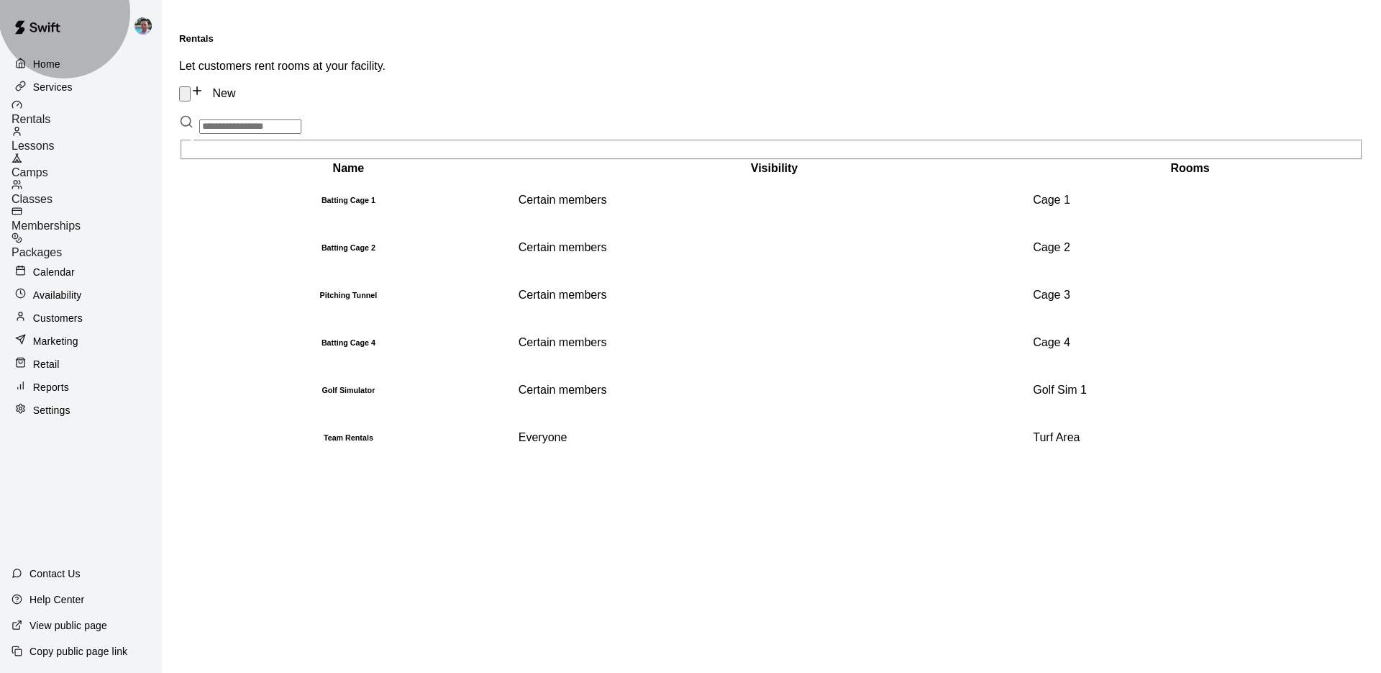
click at [99, 155] on div "Camps" at bounding box center [87, 166] width 150 height 27
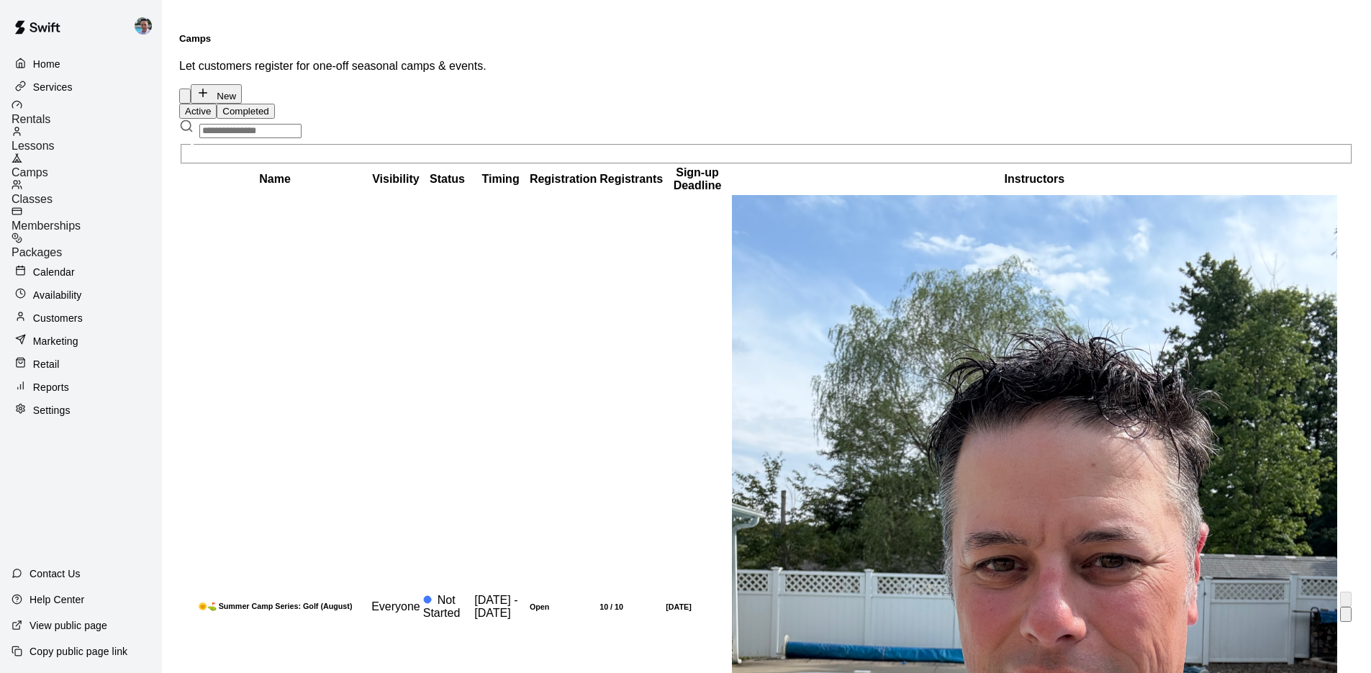
click at [368, 601] on h6 "🌞⛳️ Summer Camp Series: Golf (August)" at bounding box center [274, 605] width 187 height 9
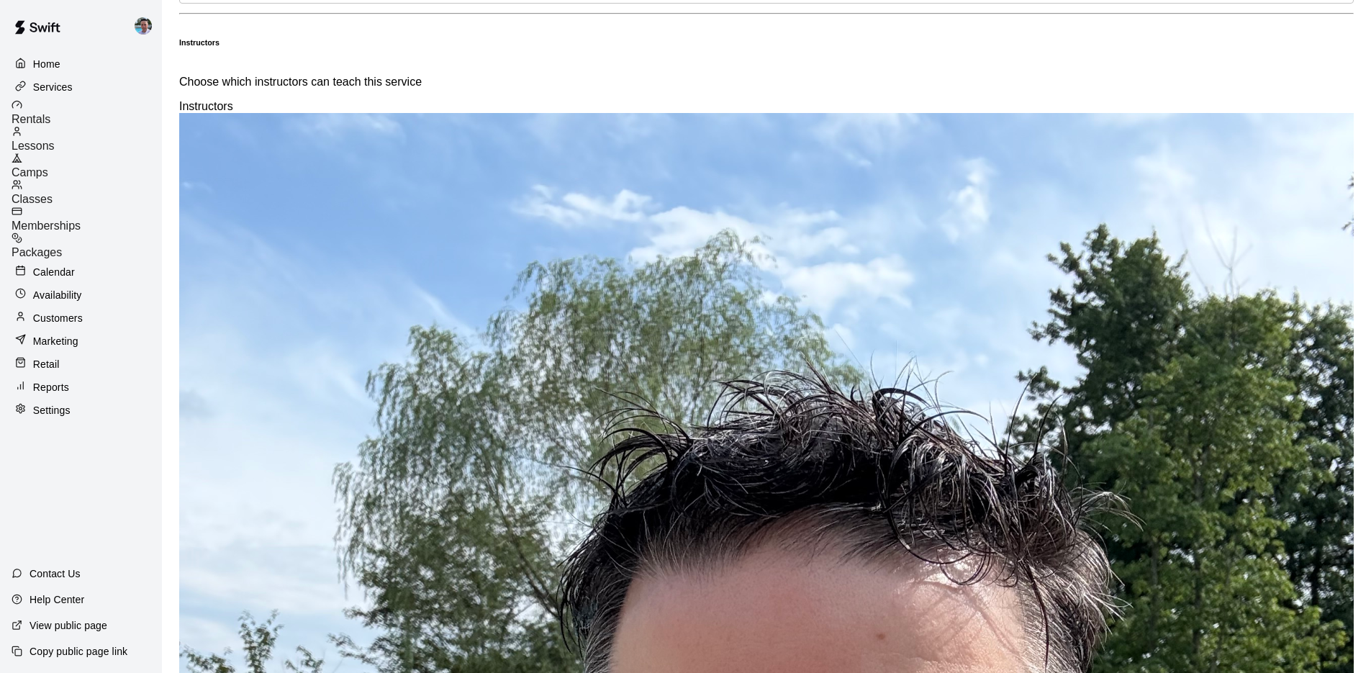
scroll to position [865, 0]
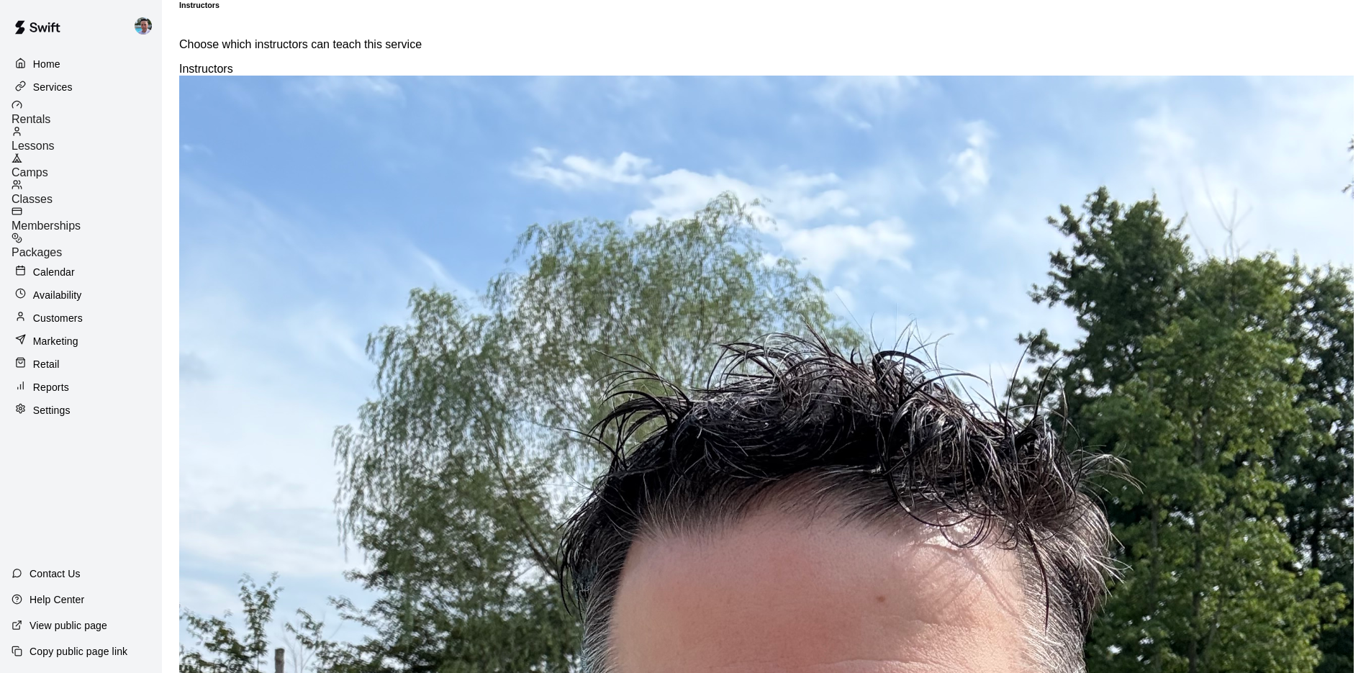
click at [33, 65] on p "Home" at bounding box center [46, 64] width 27 height 14
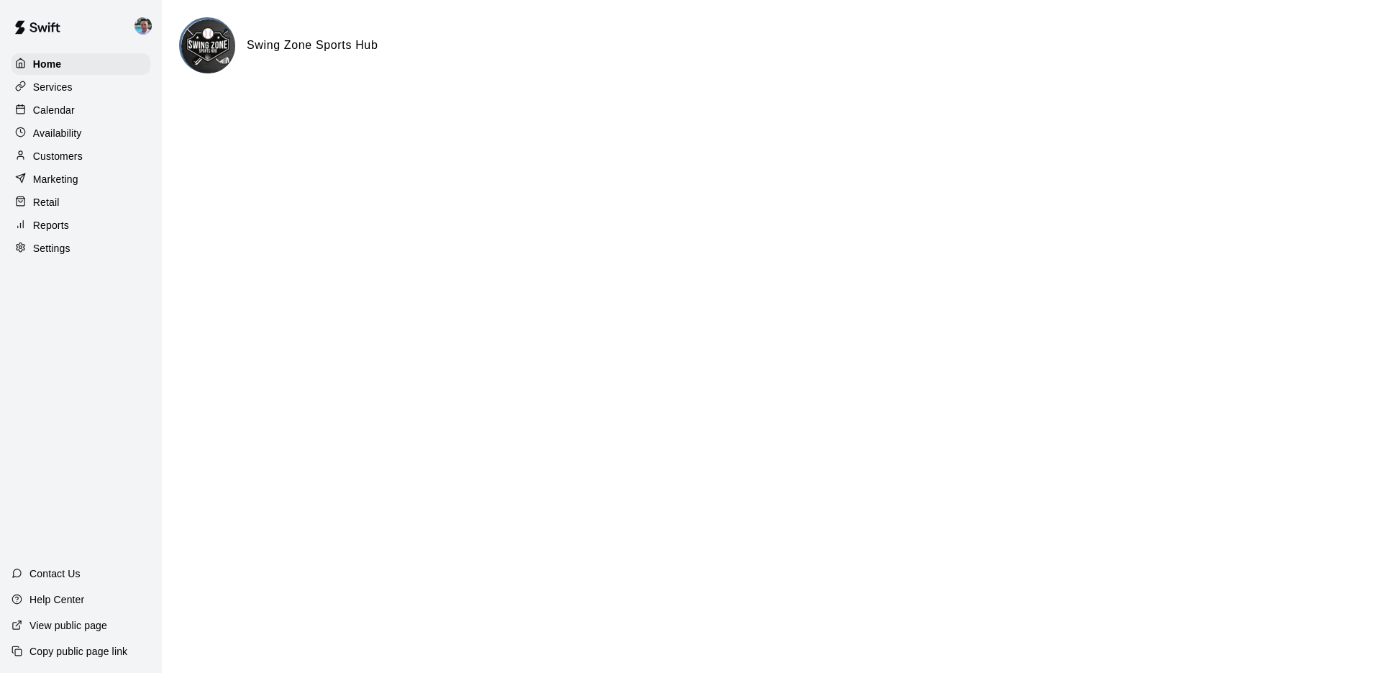
click at [94, 617] on div "View public page" at bounding box center [59, 625] width 119 height 26
click at [106, 115] on div "Calendar" at bounding box center [81, 110] width 139 height 22
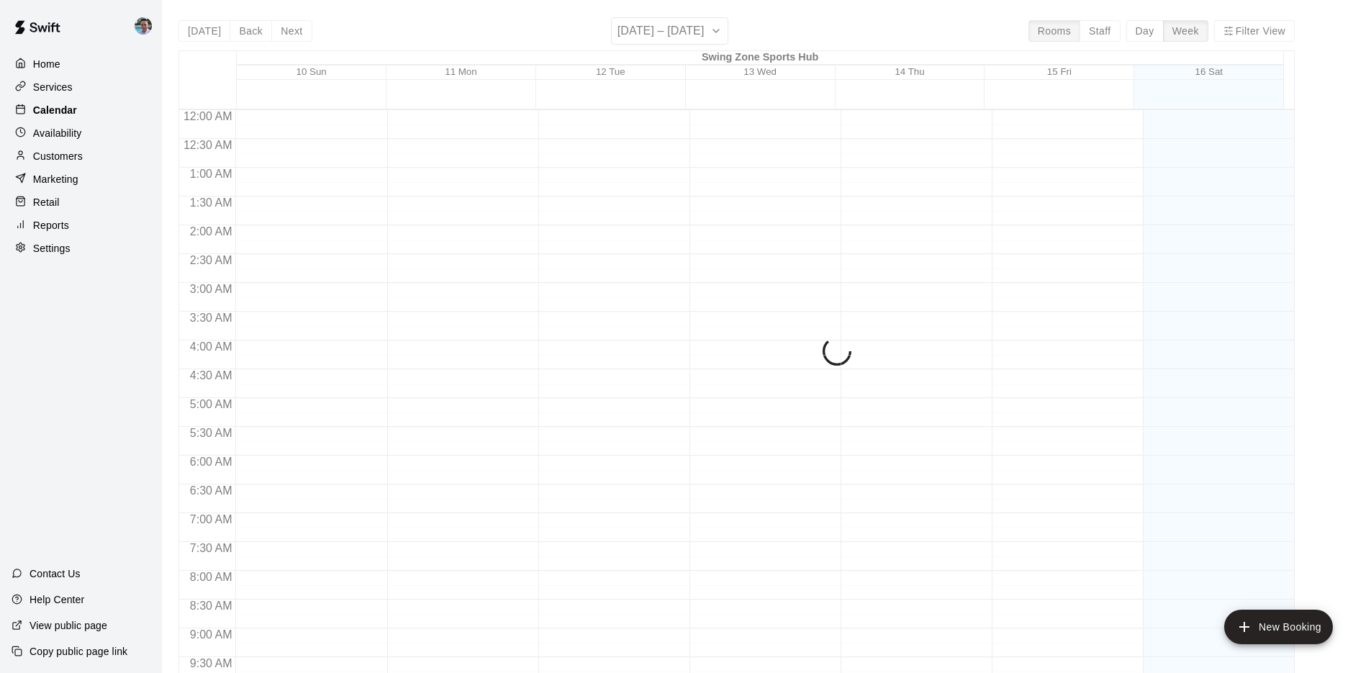
scroll to position [745, 0]
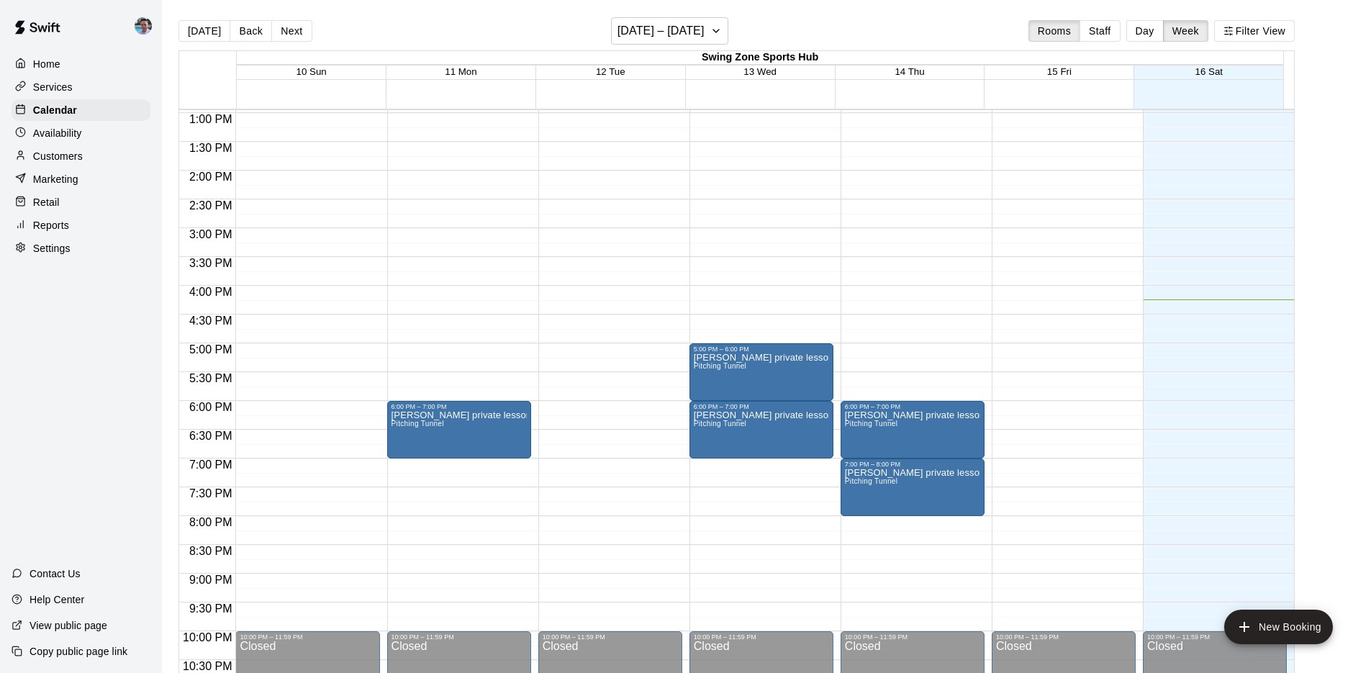
click at [94, 178] on div "Marketing" at bounding box center [81, 179] width 139 height 22
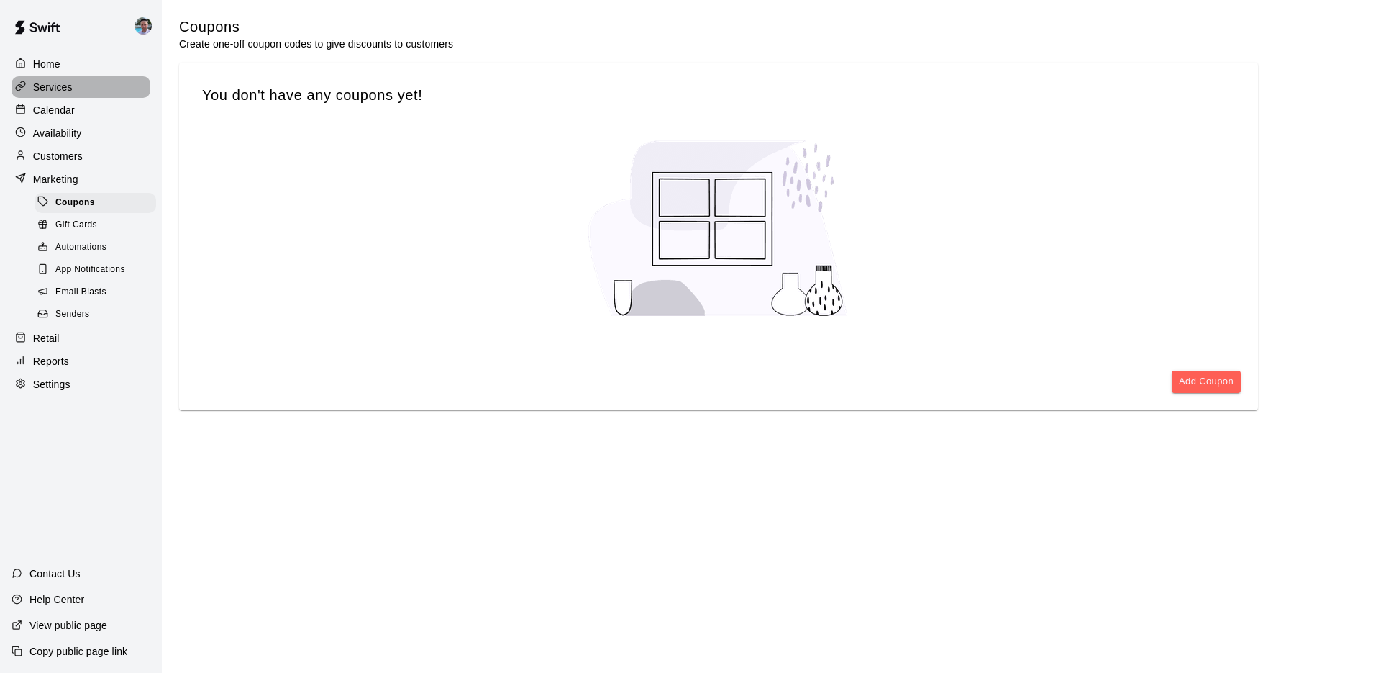
click at [90, 88] on div "Services" at bounding box center [81, 87] width 139 height 22
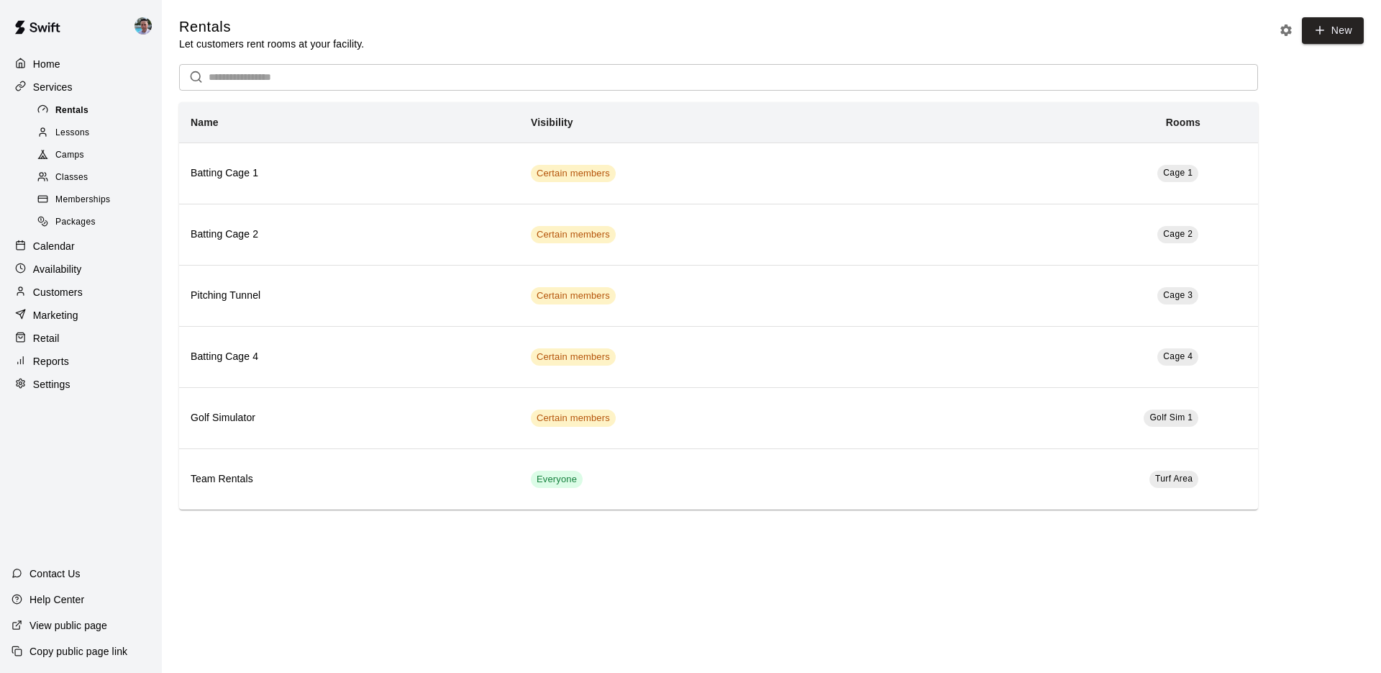
click at [101, 110] on div "Rentals" at bounding box center [96, 111] width 122 height 20
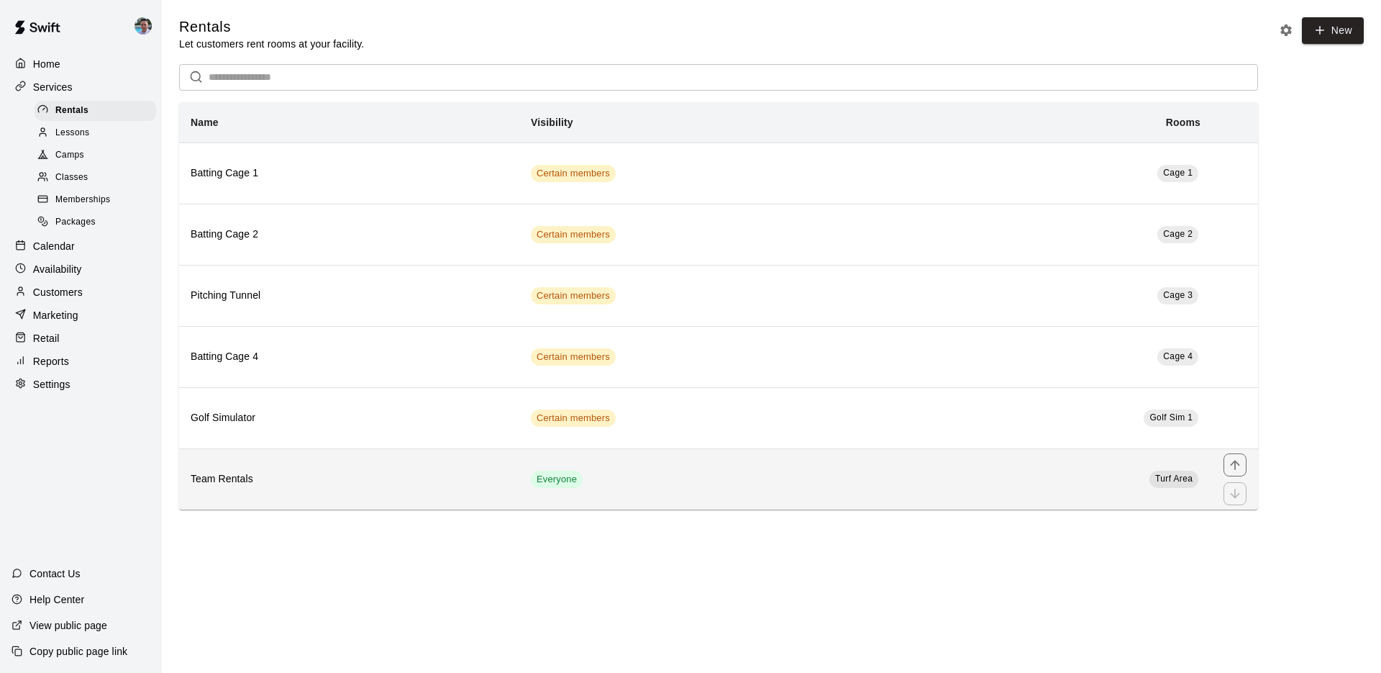
click at [384, 468] on th "Team Rentals" at bounding box center [349, 478] width 340 height 61
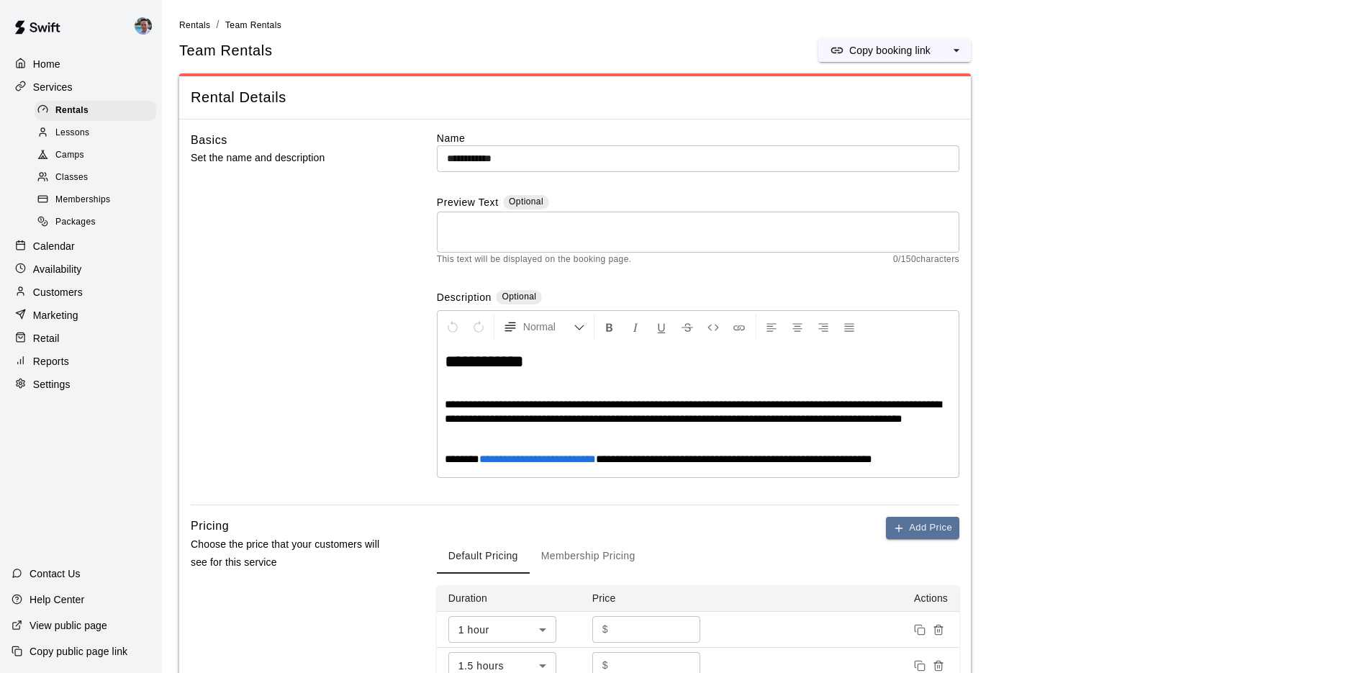
click at [526, 230] on textarea at bounding box center [698, 232] width 502 height 29
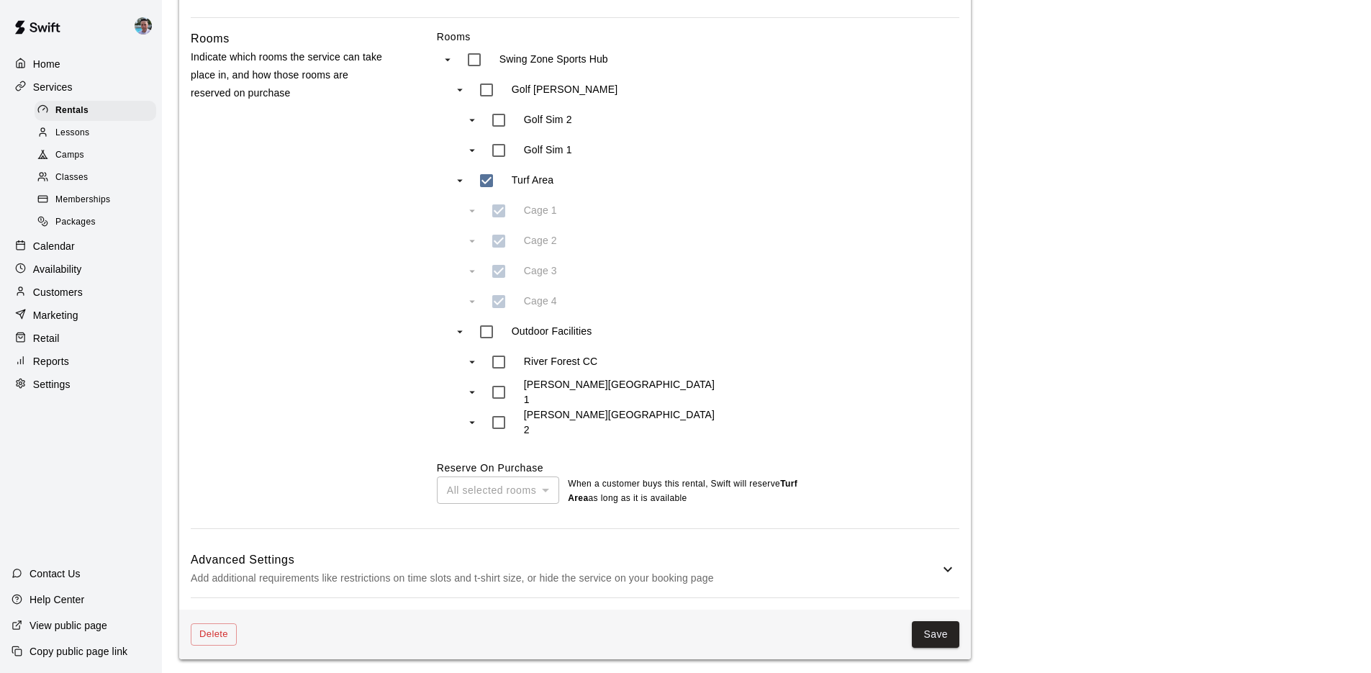
scroll to position [738, 0]
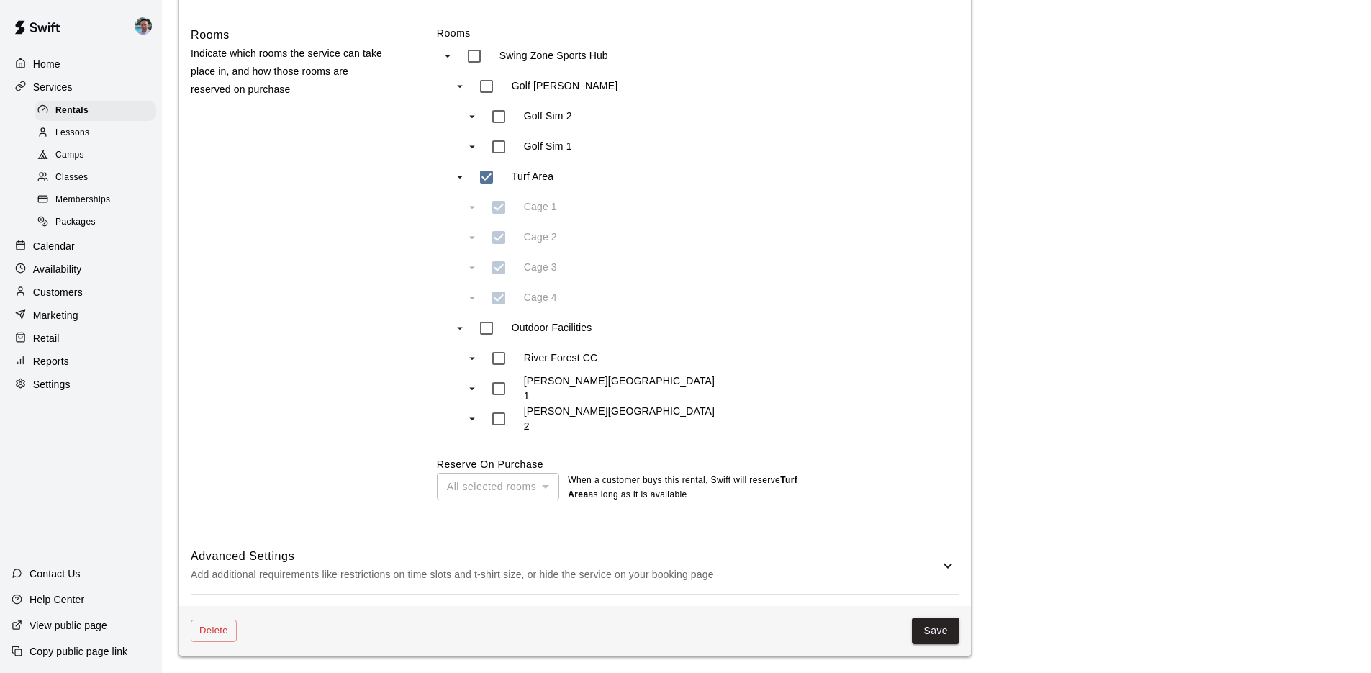
type textarea "**********"
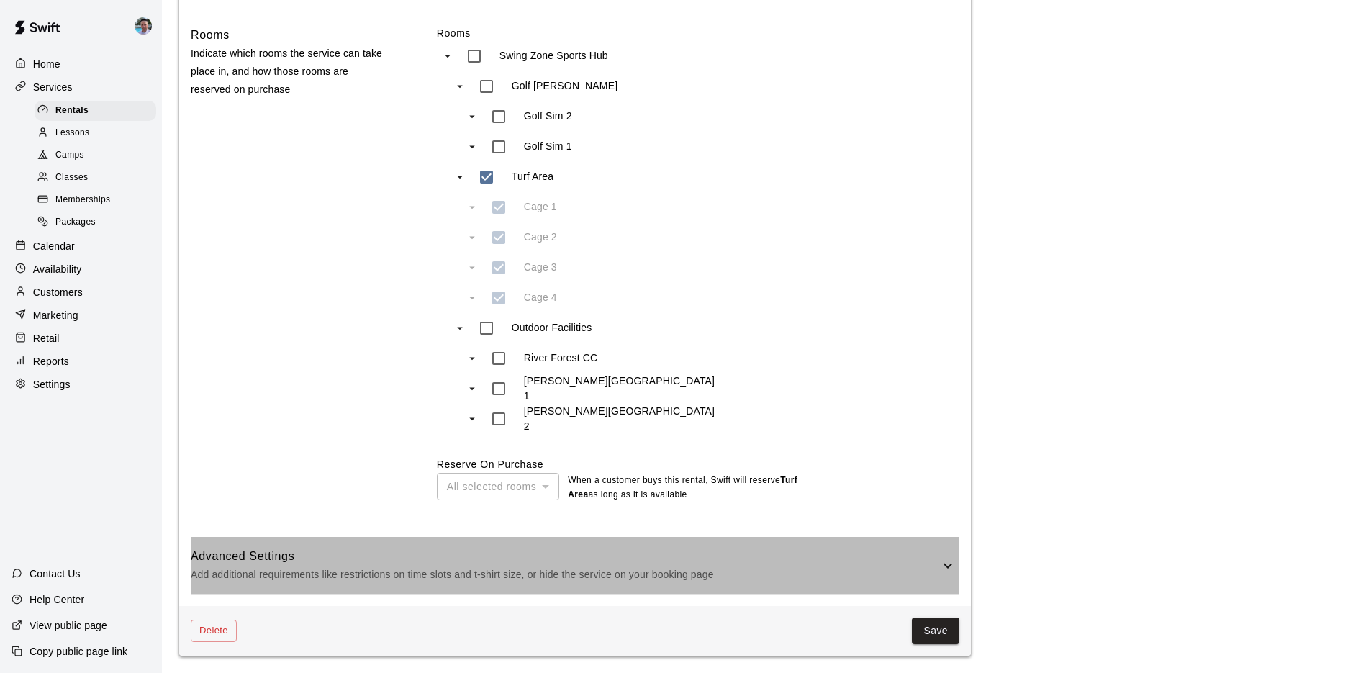
click at [750, 568] on p "Add additional requirements like restrictions on time slots and t-shirt size, o…" at bounding box center [565, 574] width 748 height 18
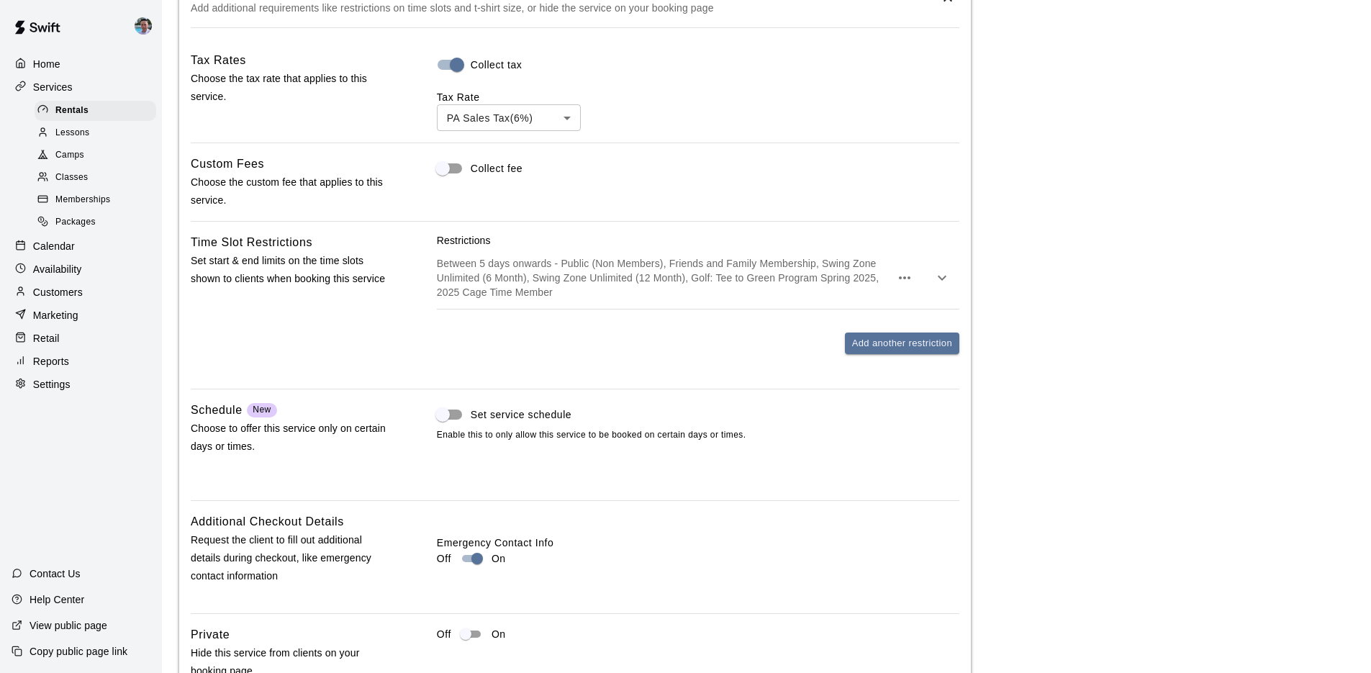
scroll to position [1410, 0]
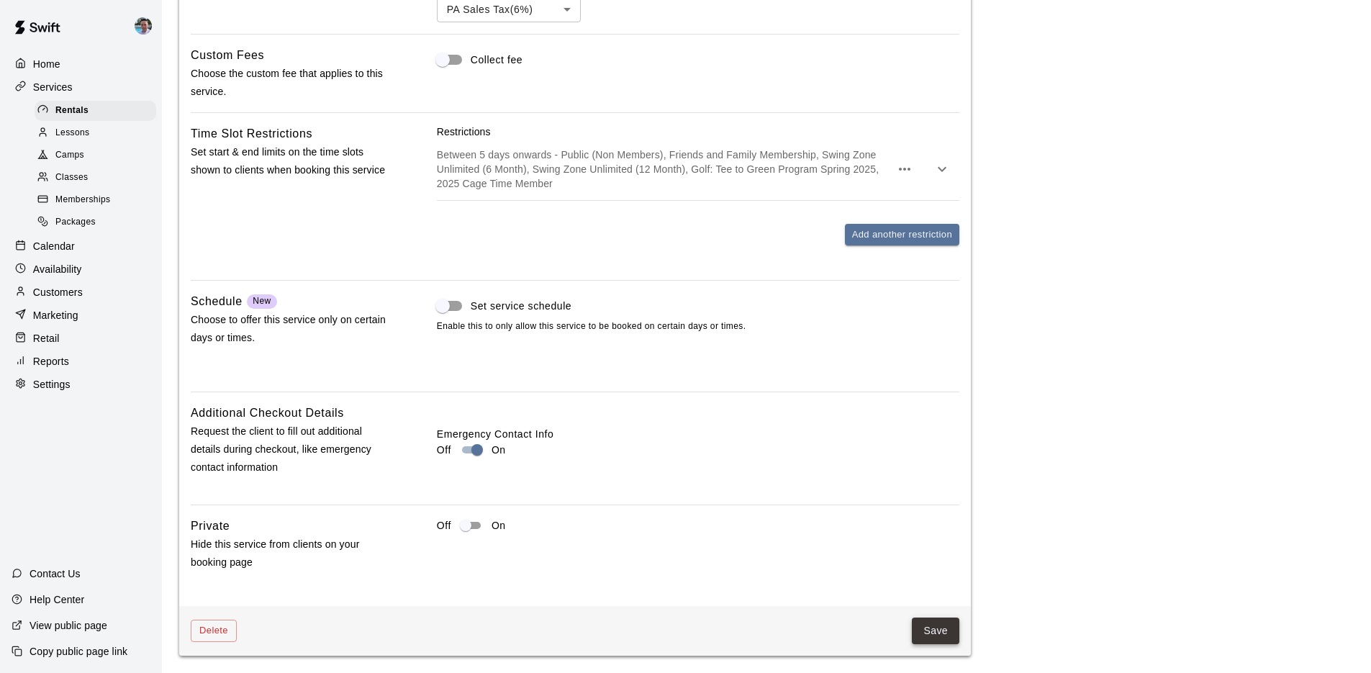
click at [934, 625] on button "Save" at bounding box center [935, 630] width 47 height 27
